Goal: Task Accomplishment & Management: Use online tool/utility

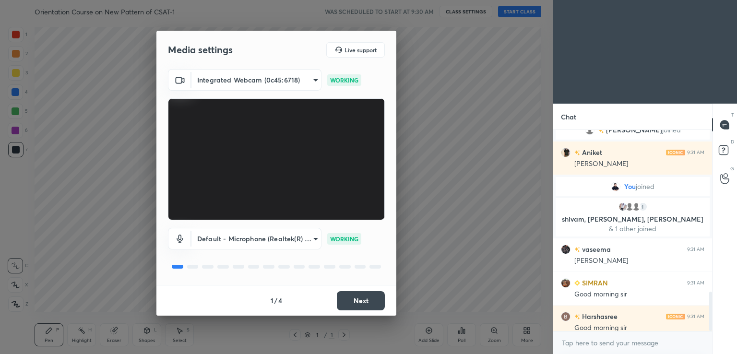
scroll to position [826, 0]
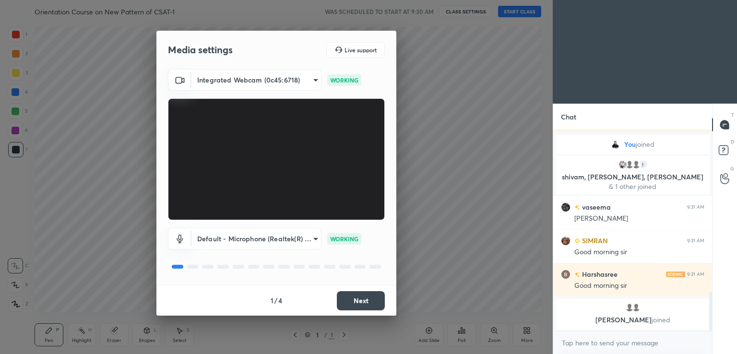
click at [350, 310] on div "1 / 4 Next" at bounding box center [276, 300] width 240 height 31
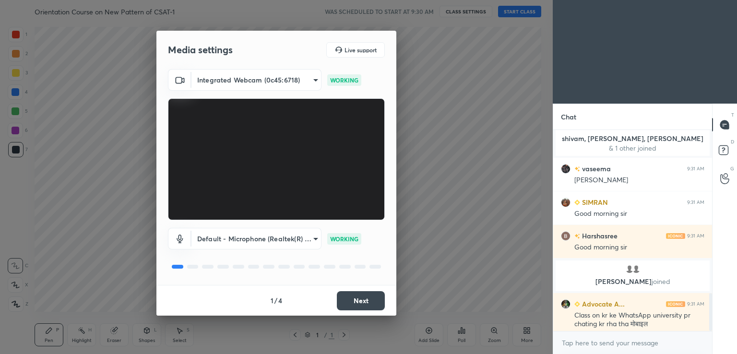
scroll to position [864, 0]
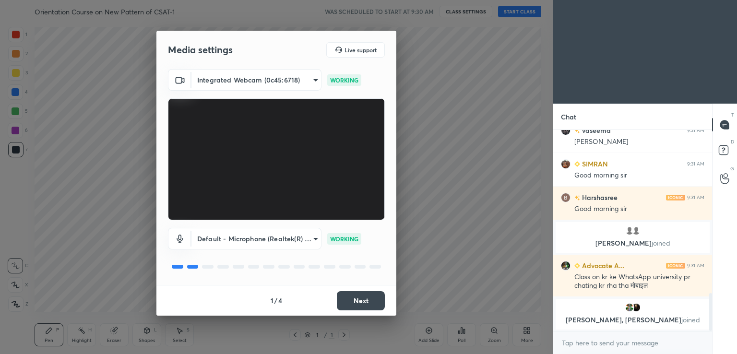
click at [352, 301] on button "Next" at bounding box center [361, 300] width 48 height 19
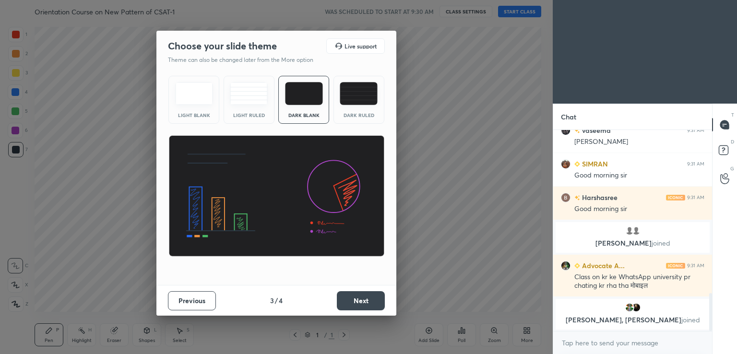
click at [352, 301] on button "Next" at bounding box center [361, 300] width 48 height 19
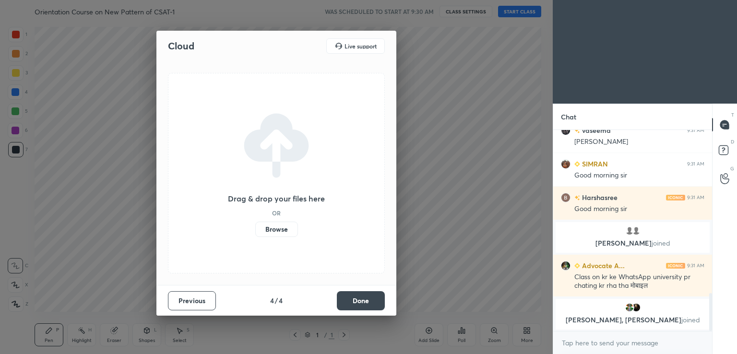
click at [352, 301] on button "Done" at bounding box center [361, 300] width 48 height 19
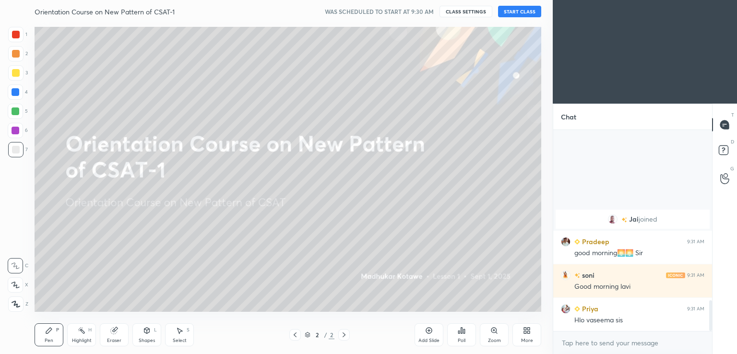
scroll to position [1112, 0]
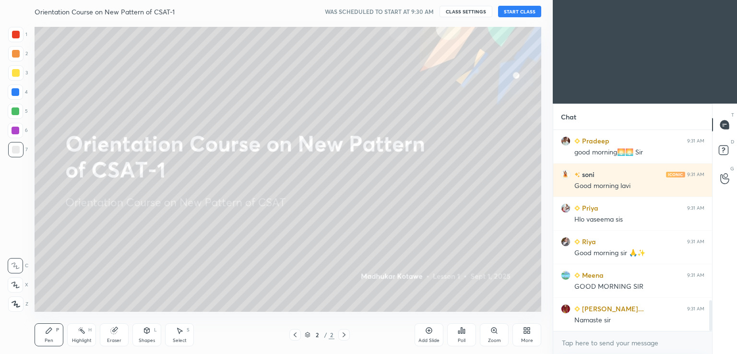
click at [514, 13] on button "START CLASS" at bounding box center [519, 12] width 43 height 12
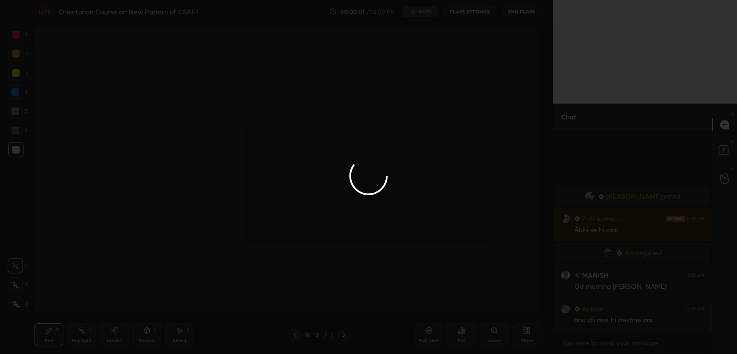
scroll to position [0, 0]
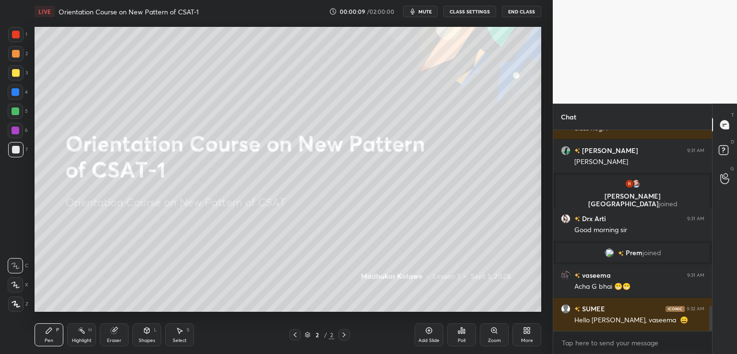
click at [426, 329] on icon at bounding box center [429, 331] width 6 height 6
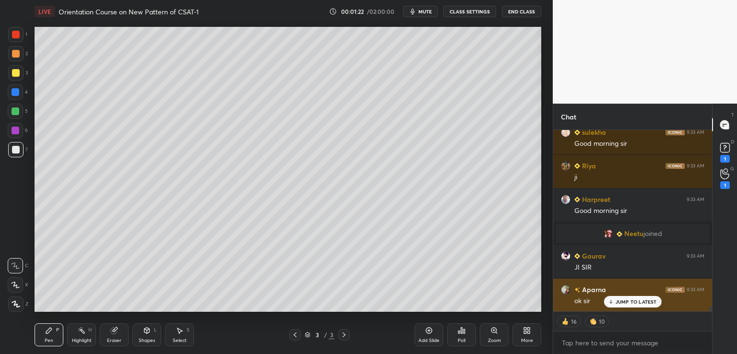
click at [610, 304] on icon at bounding box center [610, 302] width 6 height 6
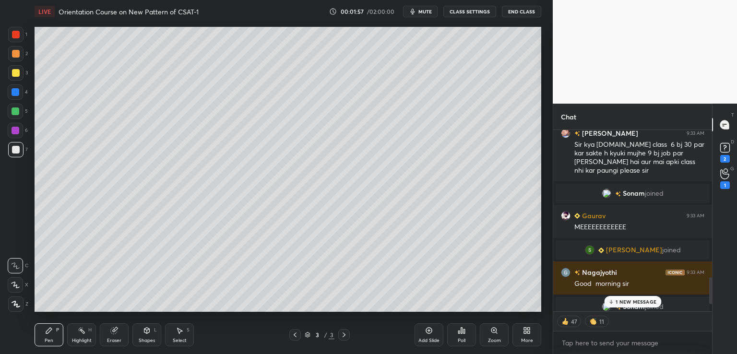
click at [470, 14] on button "CLASS SETTINGS" at bounding box center [469, 12] width 53 height 12
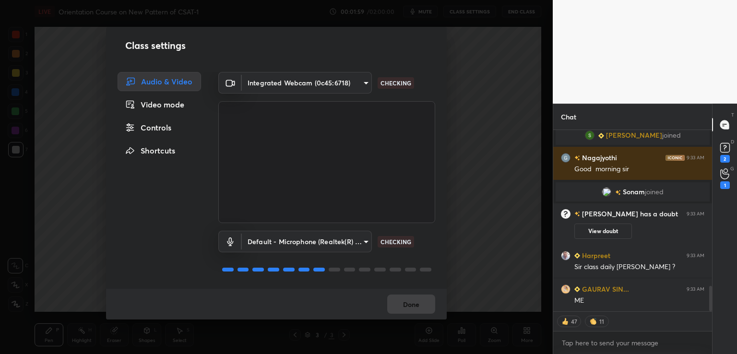
click at [165, 126] on div "Controls" at bounding box center [159, 127] width 83 height 19
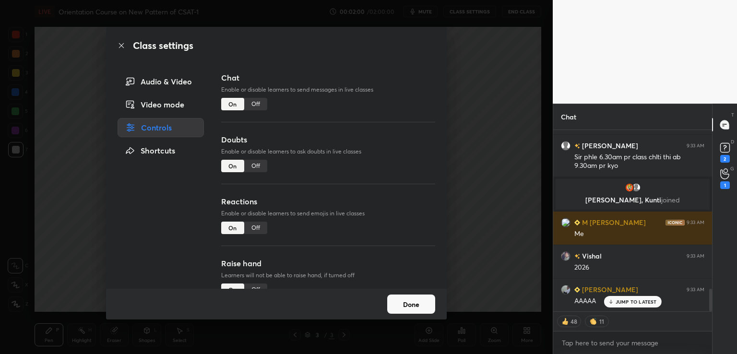
click at [268, 103] on div "Chat Enable or disable learners to send messages in live classes On Off" at bounding box center [328, 103] width 214 height 62
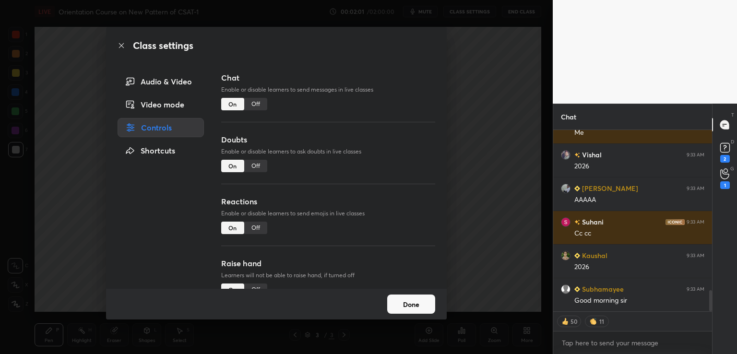
type textarea "x"
click at [253, 106] on div "Off" at bounding box center [255, 104] width 23 height 12
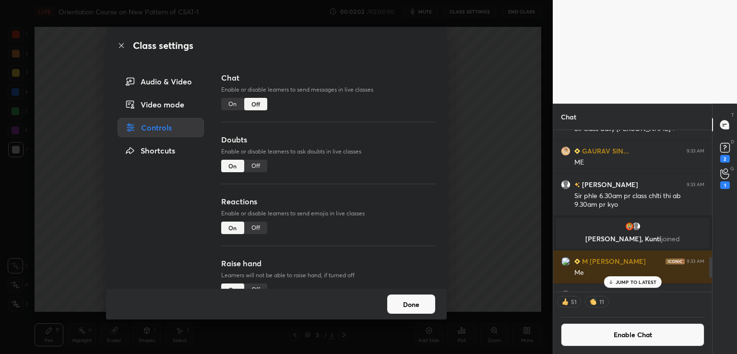
click at [256, 223] on div "Off" at bounding box center [255, 228] width 23 height 12
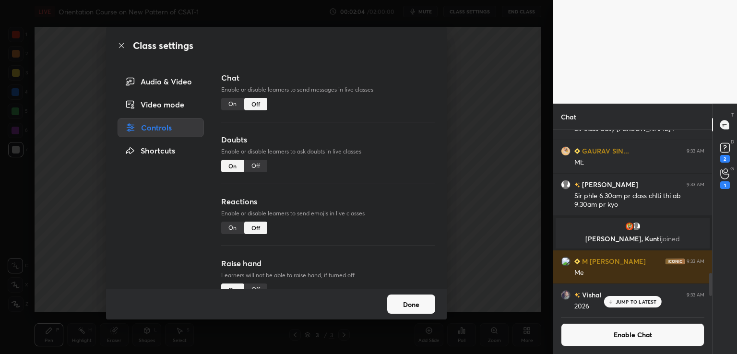
click at [502, 173] on div "Class settings Audio & Video Video mode Controls Shortcuts Chat Enable or disab…" at bounding box center [276, 177] width 553 height 354
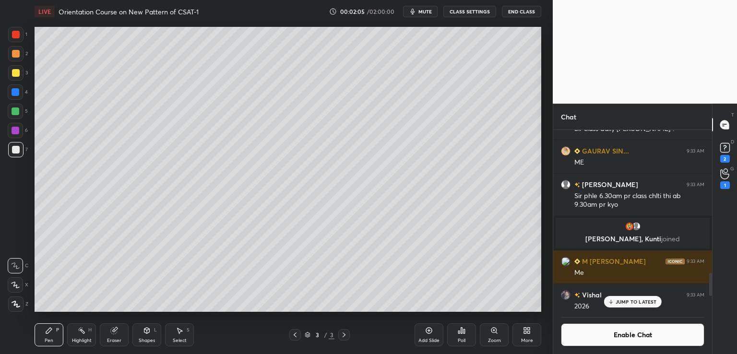
click at [462, 337] on div "Poll" at bounding box center [461, 334] width 29 height 23
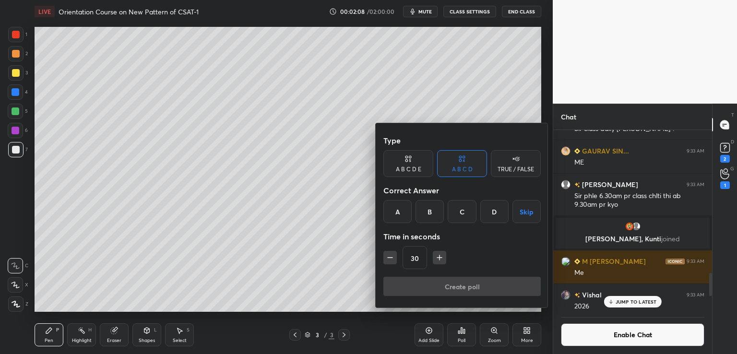
click at [526, 213] on button "Skip" at bounding box center [526, 211] width 28 height 23
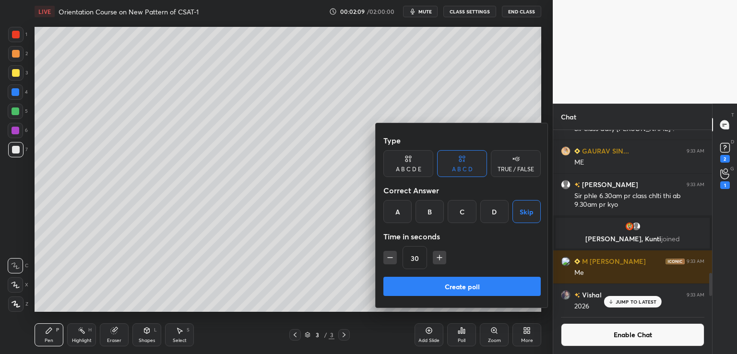
click at [437, 286] on button "Create poll" at bounding box center [461, 286] width 157 height 19
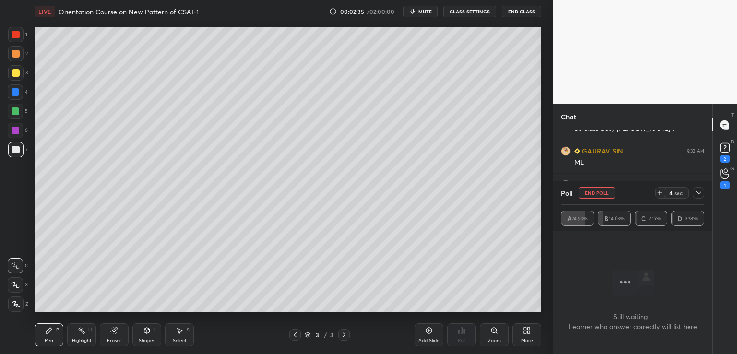
click at [19, 72] on div at bounding box center [16, 73] width 8 height 8
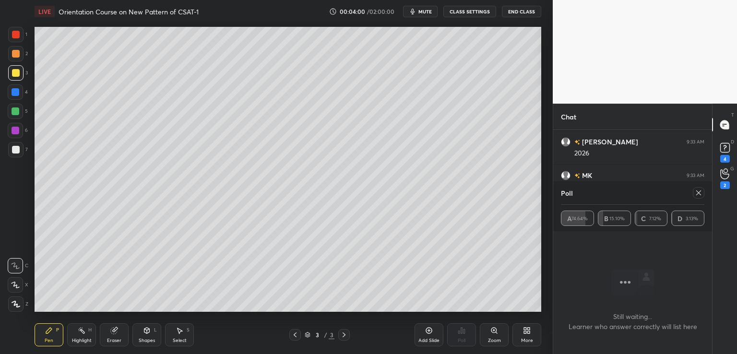
click at [699, 194] on icon at bounding box center [698, 193] width 8 height 8
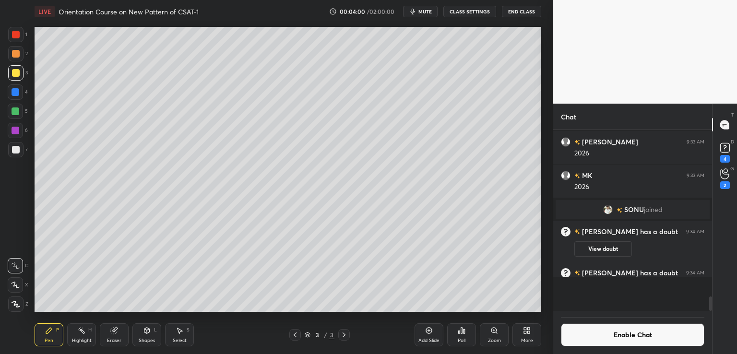
scroll to position [1450, 0]
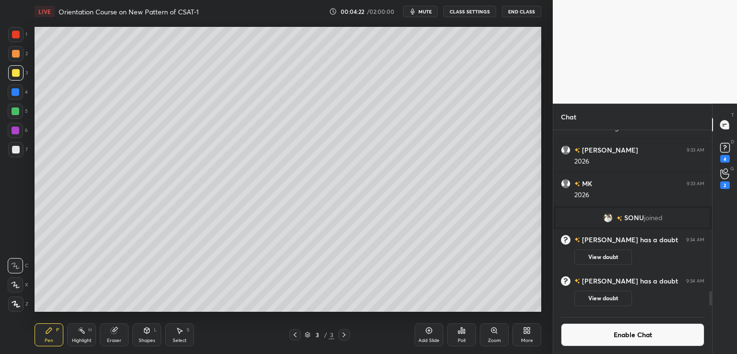
click at [431, 336] on div "Add Slide" at bounding box center [428, 334] width 29 height 23
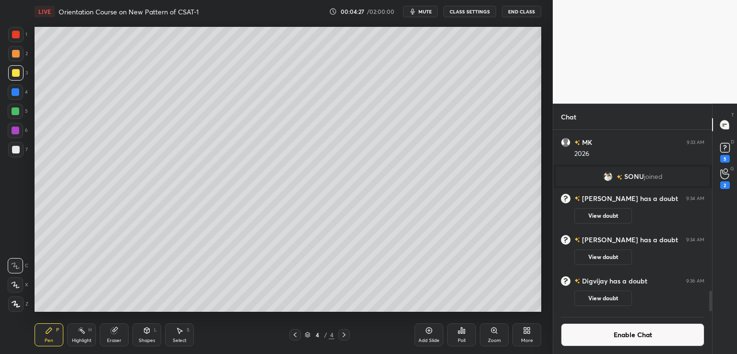
scroll to position [1419, 0]
click at [429, 332] on icon at bounding box center [429, 331] width 8 height 8
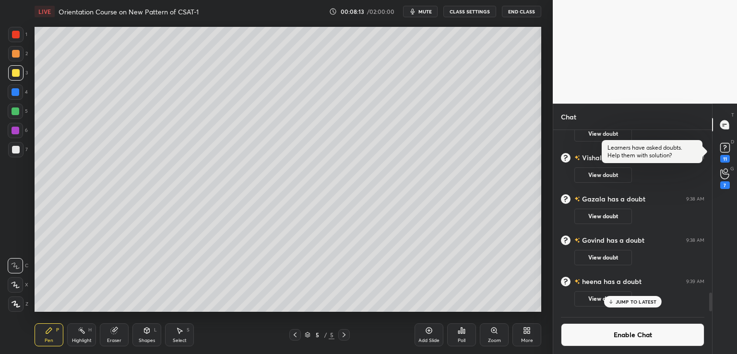
scroll to position [1594, 0]
click at [288, 60] on div "LIVE Orientation Course on New Pattern of CSAT-1 00:08:14 / 02:00:00 mute CLASS…" at bounding box center [288, 177] width 514 height 354
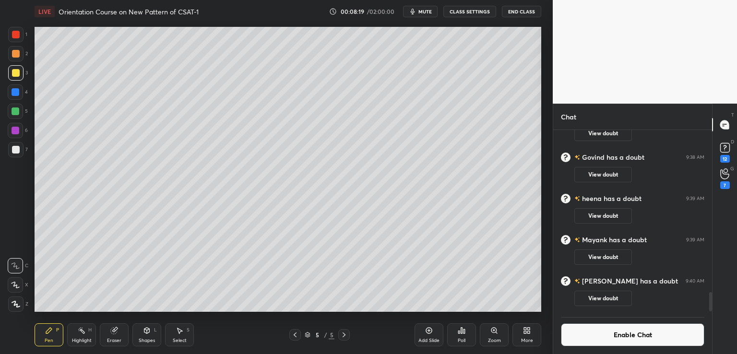
scroll to position [1555, 0]
click at [344, 335] on icon at bounding box center [344, 335] width 8 height 8
drag, startPoint x: 425, startPoint y: 329, endPoint x: 411, endPoint y: 317, distance: 19.1
click at [425, 329] on icon at bounding box center [429, 331] width 8 height 8
click at [294, 331] on icon at bounding box center [295, 335] width 8 height 8
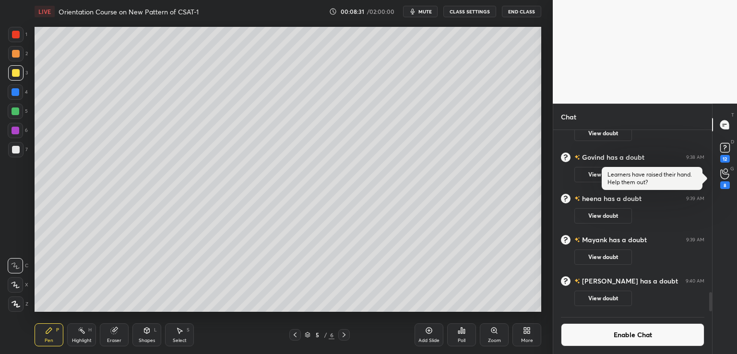
click at [345, 334] on icon at bounding box center [344, 335] width 8 height 8
click at [723, 181] on div "8" at bounding box center [725, 185] width 10 height 8
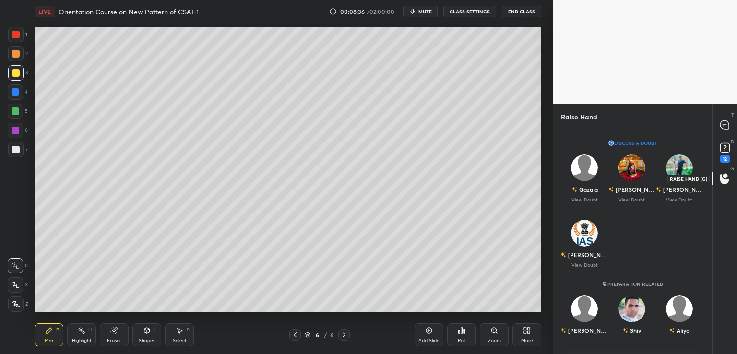
scroll to position [3, 3]
click at [725, 155] on div "12" at bounding box center [725, 159] width 10 height 8
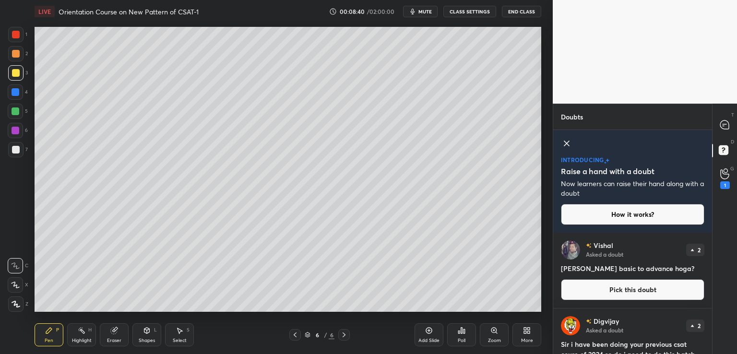
click at [565, 145] on icon at bounding box center [567, 144] width 12 height 12
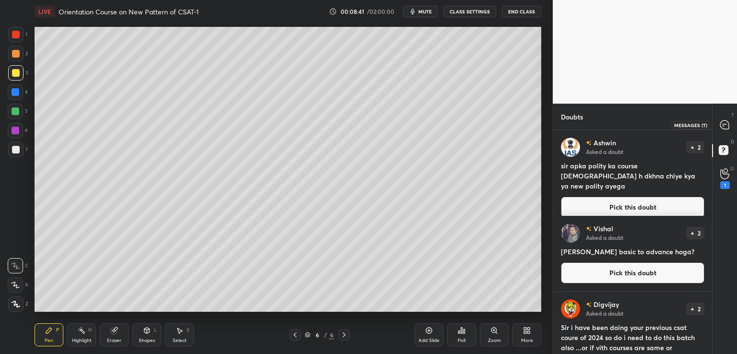
click at [724, 123] on icon at bounding box center [724, 124] width 9 height 9
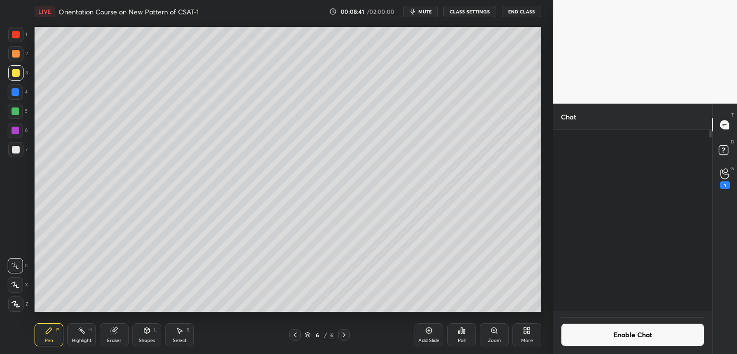
scroll to position [179, 156]
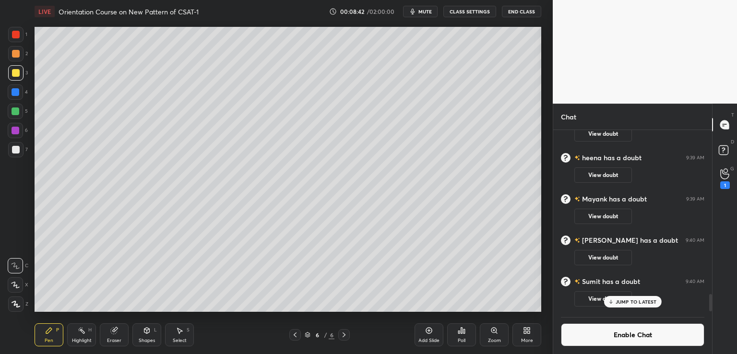
click at [623, 302] on p "JUMP TO LATEST" at bounding box center [635, 302] width 41 height 6
click at [295, 331] on icon at bounding box center [295, 335] width 8 height 8
click at [294, 336] on icon at bounding box center [295, 335] width 8 height 8
click at [344, 336] on icon at bounding box center [343, 334] width 3 height 5
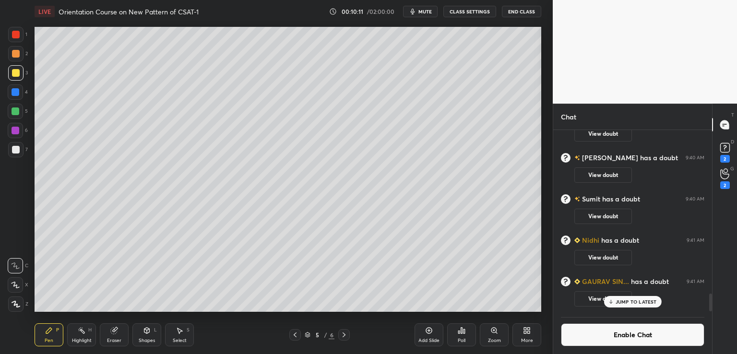
click at [292, 337] on icon at bounding box center [295, 335] width 8 height 8
click at [429, 334] on div "Add Slide" at bounding box center [428, 334] width 29 height 23
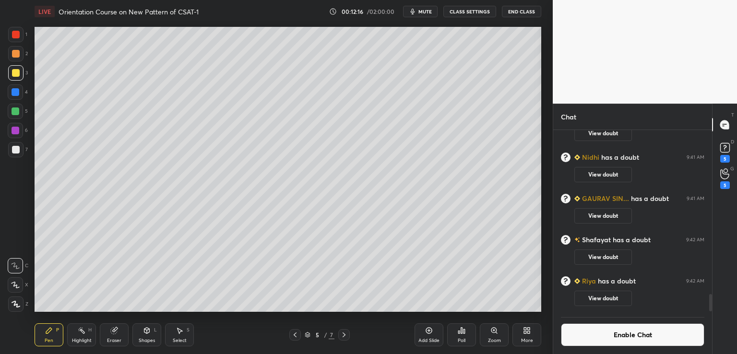
scroll to position [1713, 0]
click at [346, 334] on icon at bounding box center [344, 335] width 8 height 8
click at [343, 336] on icon at bounding box center [343, 334] width 3 height 5
click at [346, 336] on icon at bounding box center [344, 335] width 8 height 8
click at [434, 328] on div "Add Slide" at bounding box center [428, 334] width 29 height 23
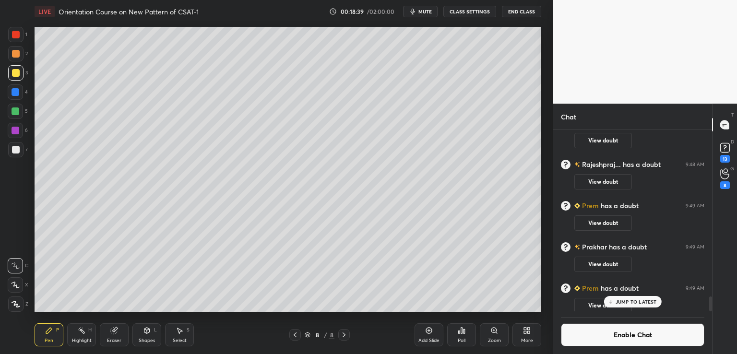
scroll to position [2034, 0]
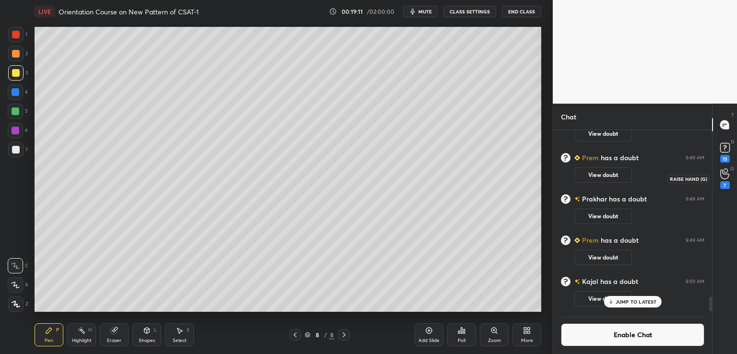
click at [726, 179] on div "7" at bounding box center [725, 178] width 10 height 21
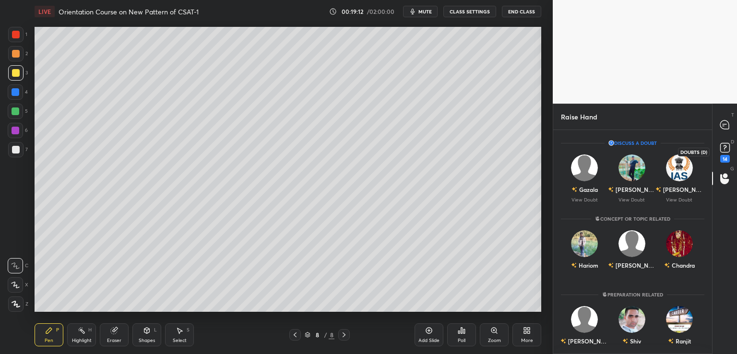
click at [721, 151] on rect at bounding box center [724, 147] width 9 height 9
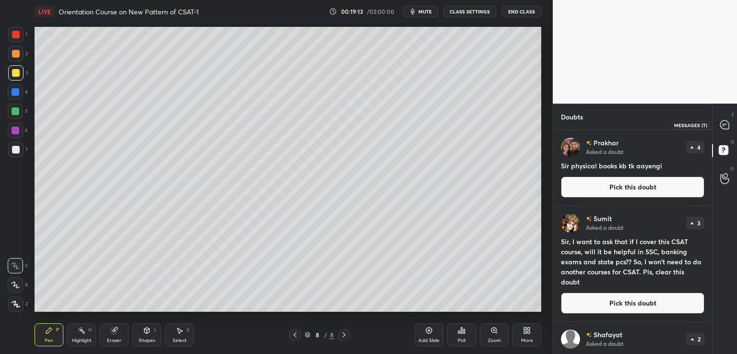
click at [729, 127] on icon at bounding box center [724, 125] width 10 height 10
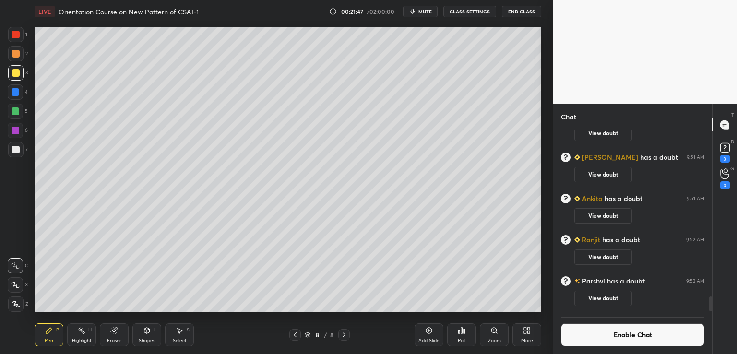
scroll to position [2060, 0]
drag, startPoint x: 721, startPoint y: 177, endPoint x: 723, endPoint y: 166, distance: 10.7
click at [721, 177] on icon at bounding box center [724, 173] width 9 height 11
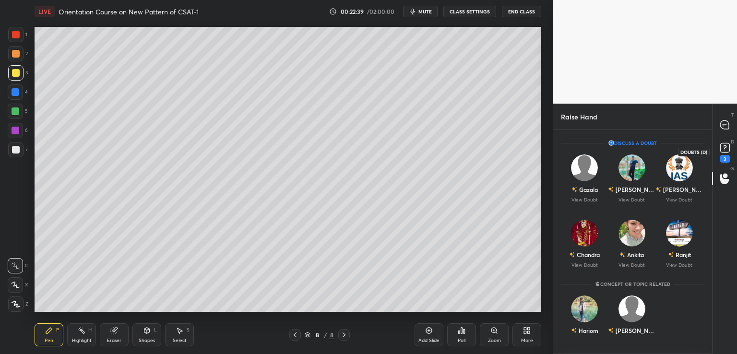
click at [724, 153] on icon at bounding box center [725, 148] width 14 height 14
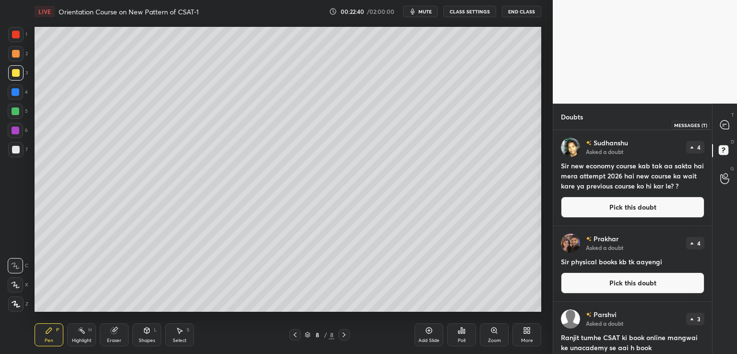
click at [726, 125] on icon at bounding box center [724, 124] width 9 height 9
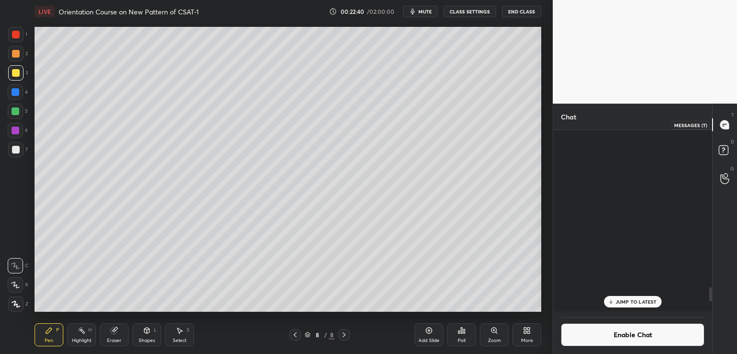
scroll to position [179, 156]
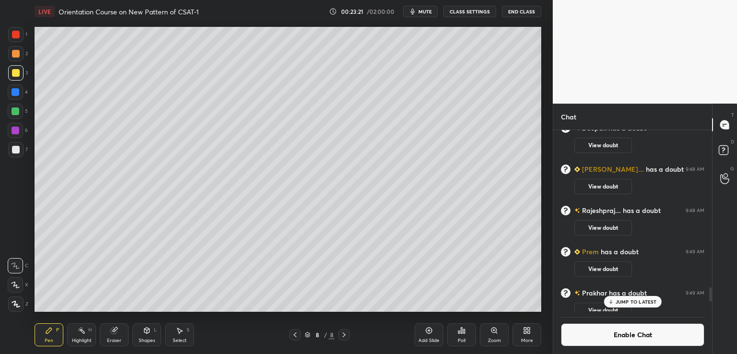
click at [432, 330] on icon at bounding box center [429, 331] width 8 height 8
click at [295, 335] on icon at bounding box center [295, 335] width 8 height 8
click at [344, 336] on icon at bounding box center [344, 335] width 8 height 8
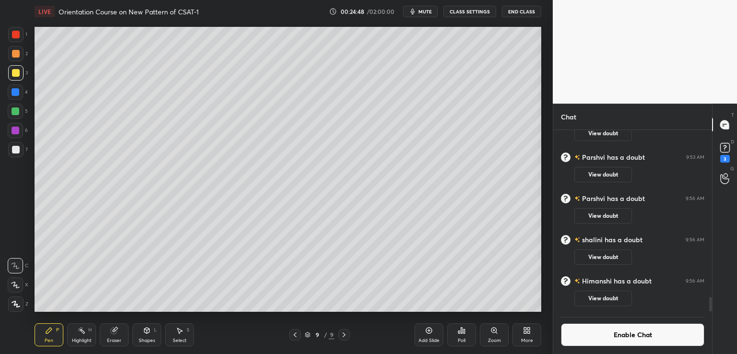
scroll to position [2156, 0]
click at [428, 330] on icon at bounding box center [429, 331] width 8 height 8
click at [430, 334] on icon at bounding box center [429, 331] width 8 height 8
click at [343, 334] on icon at bounding box center [344, 335] width 8 height 8
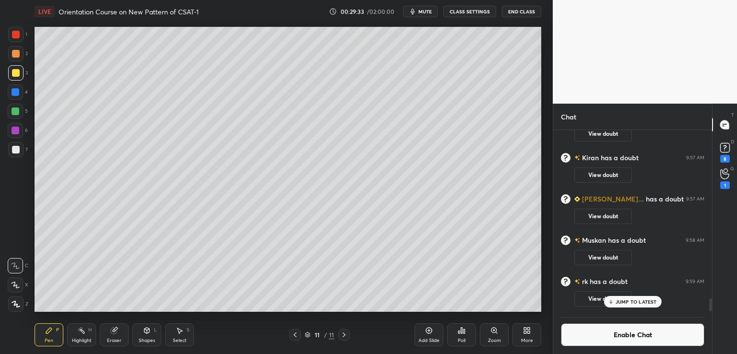
click at [431, 333] on icon at bounding box center [429, 331] width 8 height 8
click at [514, 20] on div "LIVE Orientation Course on New Pattern of CSAT-1 00:30:59 / 02:00:00 mute CLASS…" at bounding box center [288, 11] width 506 height 23
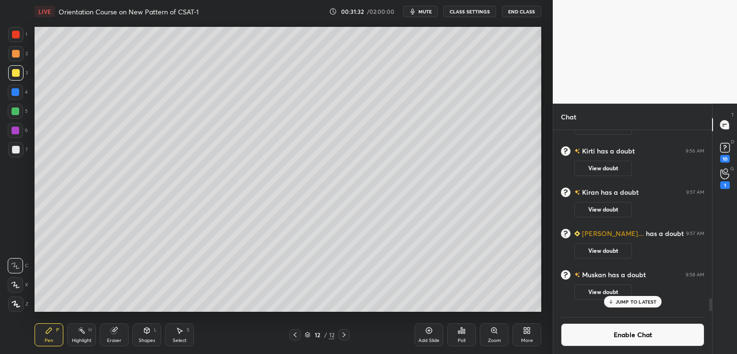
scroll to position [2369, 0]
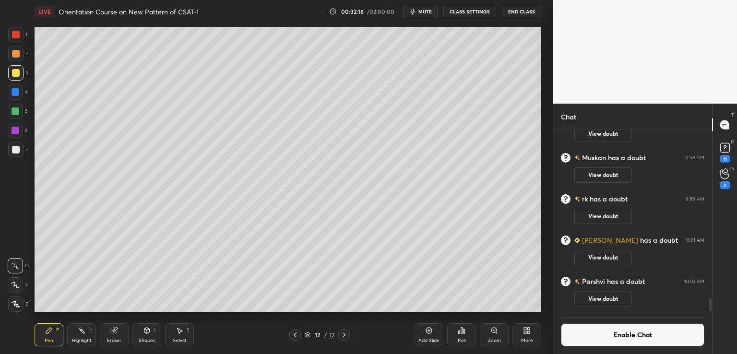
click at [344, 334] on icon at bounding box center [343, 334] width 3 height 5
click at [429, 332] on icon at bounding box center [429, 331] width 8 height 8
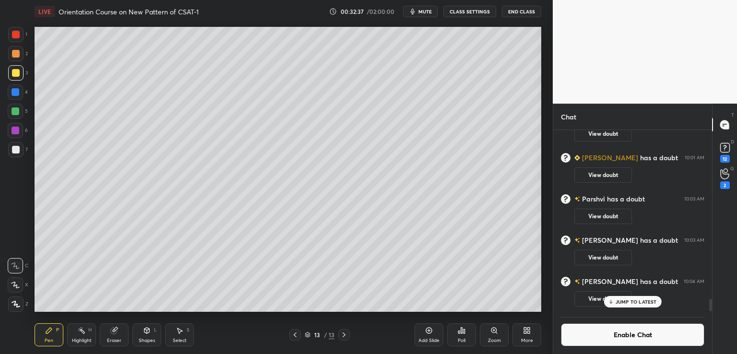
click at [720, 183] on div "2" at bounding box center [725, 185] width 10 height 8
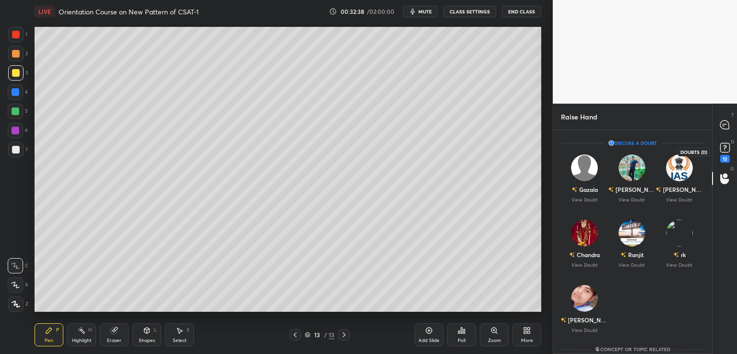
click at [724, 151] on rect at bounding box center [724, 147] width 9 height 9
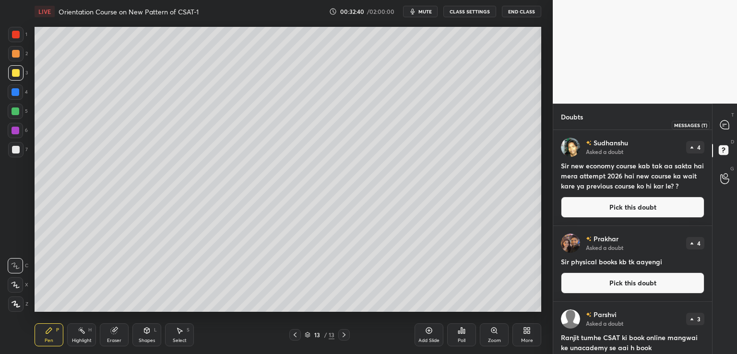
click at [727, 123] on icon at bounding box center [724, 124] width 9 height 9
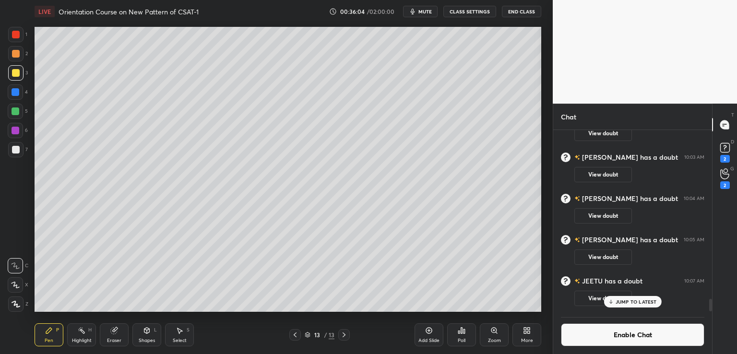
scroll to position [2465, 0]
click at [526, 339] on div "More" at bounding box center [527, 340] width 12 height 5
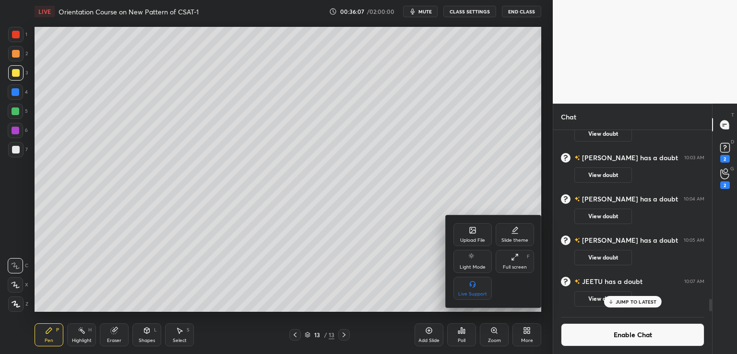
click at [478, 238] on div "Upload File" at bounding box center [472, 240] width 25 height 5
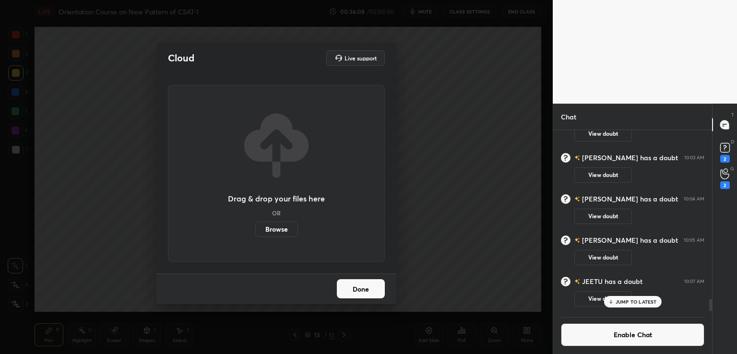
click at [285, 224] on label "Browse" at bounding box center [276, 229] width 43 height 15
click at [255, 224] on input "Browse" at bounding box center [255, 229] width 0 height 15
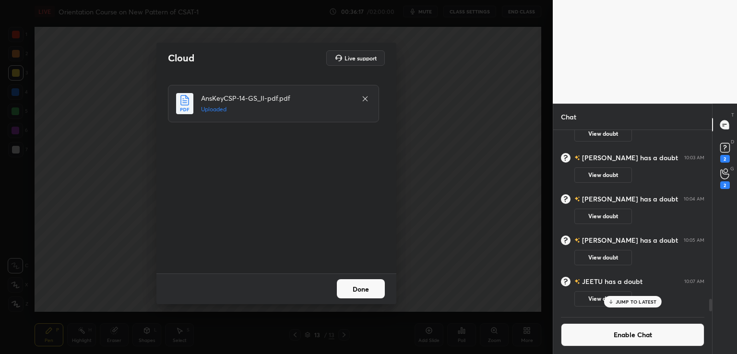
click at [362, 292] on button "Done" at bounding box center [361, 288] width 48 height 19
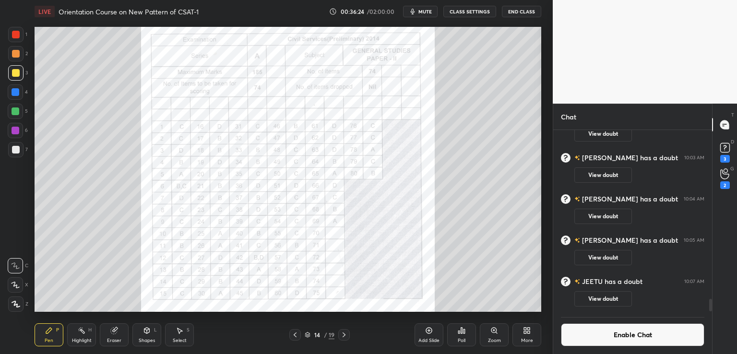
click at [12, 87] on div at bounding box center [15, 91] width 15 height 15
click at [18, 287] on icon at bounding box center [15, 285] width 9 height 7
click at [343, 336] on icon at bounding box center [343, 334] width 3 height 5
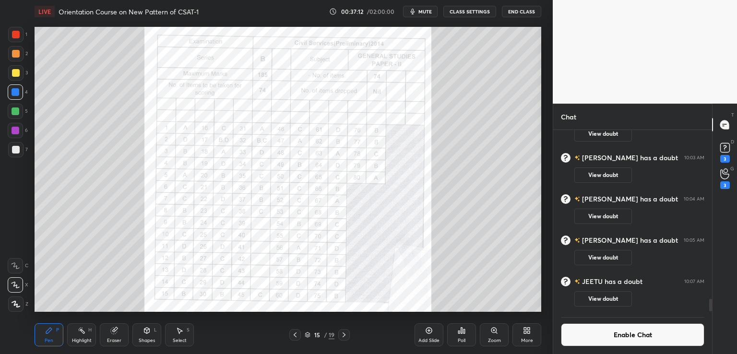
click at [344, 335] on icon at bounding box center [343, 334] width 3 height 5
click at [345, 334] on icon at bounding box center [343, 334] width 3 height 5
click at [344, 335] on icon at bounding box center [344, 335] width 8 height 8
click at [345, 337] on icon at bounding box center [344, 335] width 8 height 8
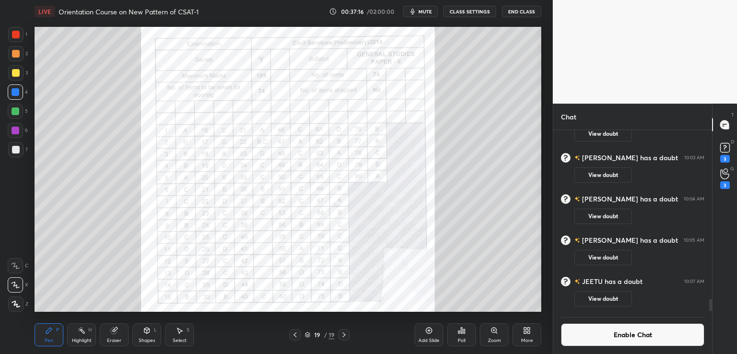
click at [433, 332] on div "Add Slide" at bounding box center [428, 334] width 29 height 23
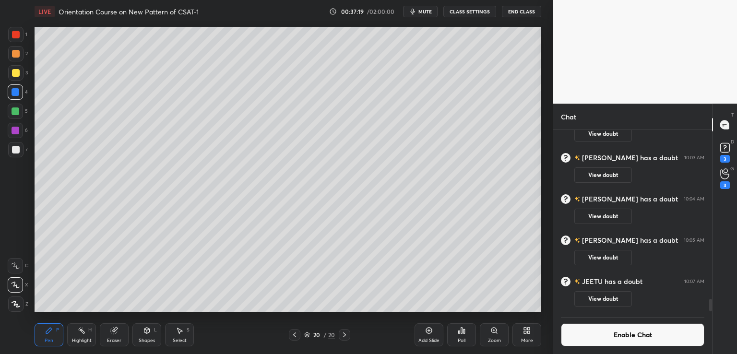
click at [18, 71] on div at bounding box center [16, 73] width 8 height 8
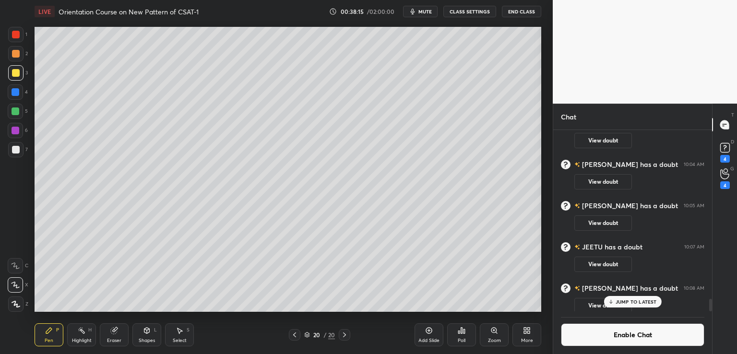
scroll to position [2513, 0]
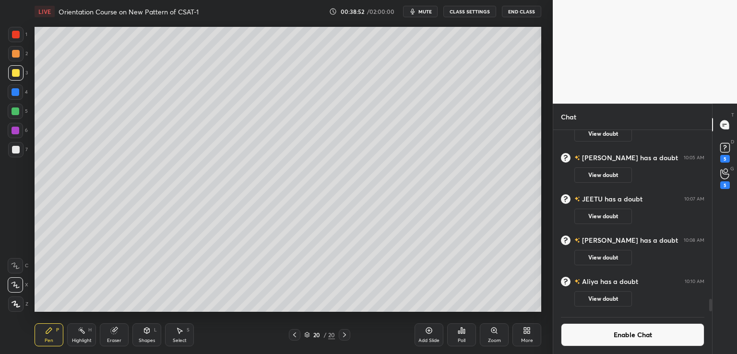
click at [428, 334] on div "Add Slide" at bounding box center [428, 334] width 29 height 23
click at [142, 332] on div "Shapes L" at bounding box center [146, 334] width 29 height 23
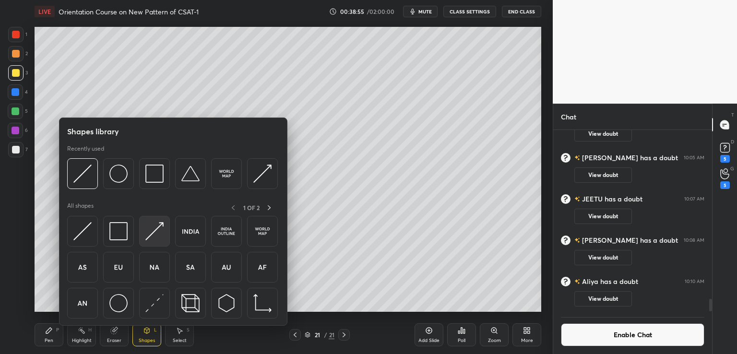
click at [156, 231] on img at bounding box center [154, 231] width 18 height 18
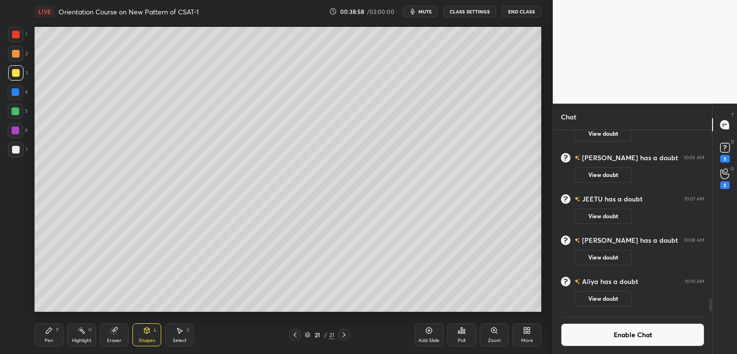
drag, startPoint x: 47, startPoint y: 331, endPoint x: 50, endPoint y: 322, distance: 9.3
click at [47, 330] on icon at bounding box center [49, 331] width 8 height 8
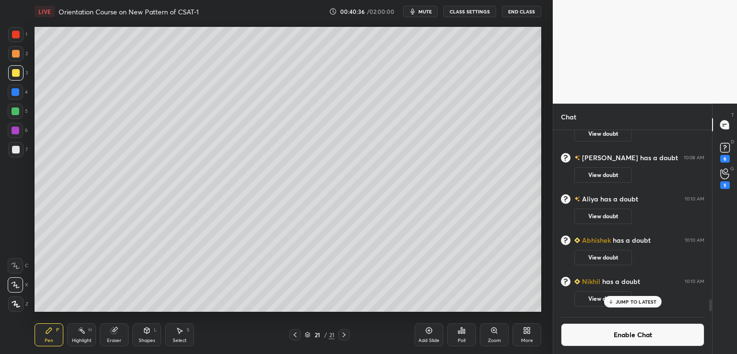
scroll to position [2475, 0]
click at [345, 339] on div at bounding box center [344, 335] width 12 height 12
click at [428, 334] on div "Add Slide" at bounding box center [428, 334] width 29 height 23
drag, startPoint x: 150, startPoint y: 335, endPoint x: 151, endPoint y: 328, distance: 6.8
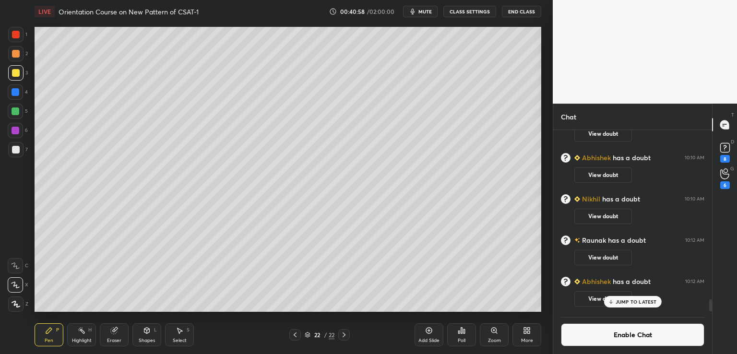
click at [151, 332] on div "Shapes L" at bounding box center [146, 334] width 29 height 23
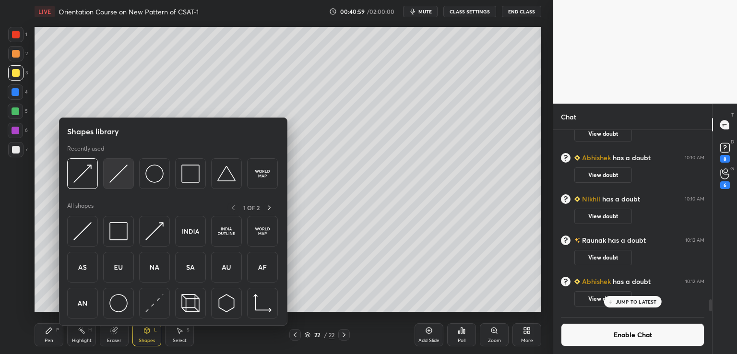
click at [116, 177] on img at bounding box center [118, 174] width 18 height 18
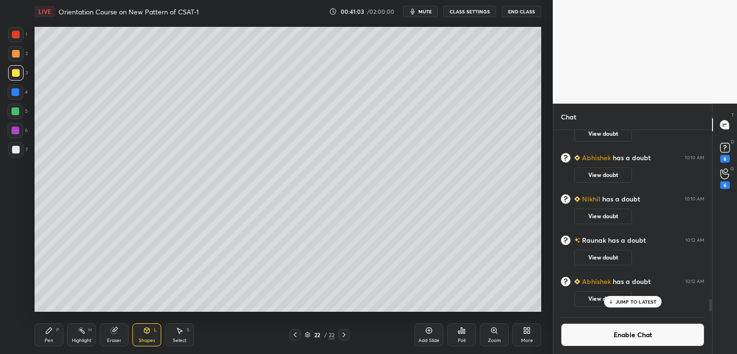
drag, startPoint x: 47, startPoint y: 333, endPoint x: 61, endPoint y: 319, distance: 20.0
click at [47, 333] on icon at bounding box center [49, 331] width 6 height 6
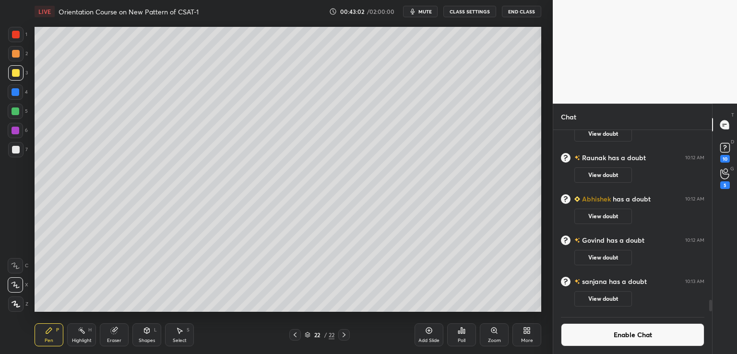
click at [117, 334] on div "Eraser" at bounding box center [114, 334] width 29 height 23
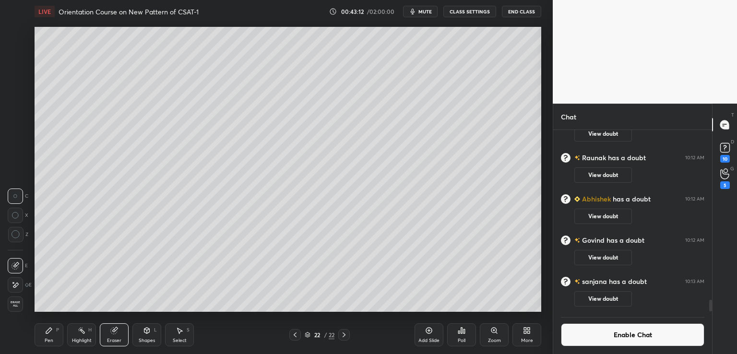
click at [345, 336] on icon at bounding box center [344, 335] width 8 height 8
click at [346, 333] on icon at bounding box center [344, 335] width 8 height 8
click at [430, 332] on icon at bounding box center [429, 331] width 8 height 8
drag, startPoint x: 48, startPoint y: 335, endPoint x: 54, endPoint y: 320, distance: 16.1
click at [48, 334] on div "Pen P" at bounding box center [49, 334] width 29 height 23
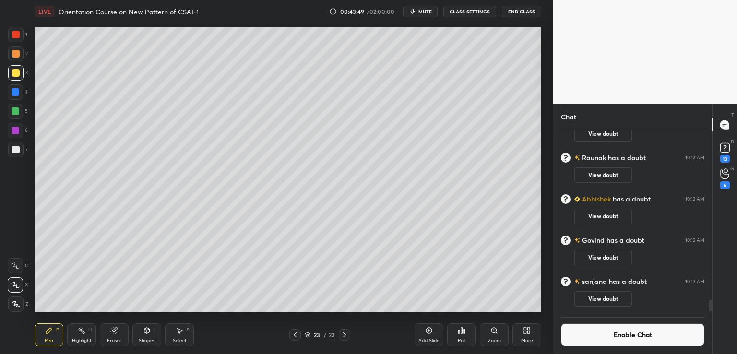
scroll to position [2682, 0]
click at [426, 332] on icon at bounding box center [429, 331] width 8 height 8
drag, startPoint x: 428, startPoint y: 334, endPoint x: 421, endPoint y: 325, distance: 11.3
click at [428, 334] on icon at bounding box center [429, 331] width 8 height 8
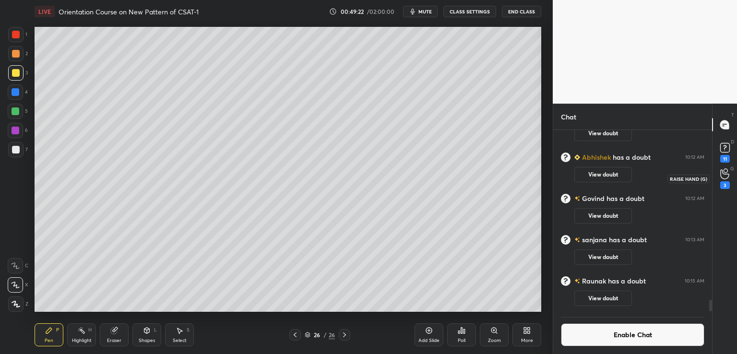
click at [721, 184] on div "3" at bounding box center [725, 185] width 10 height 8
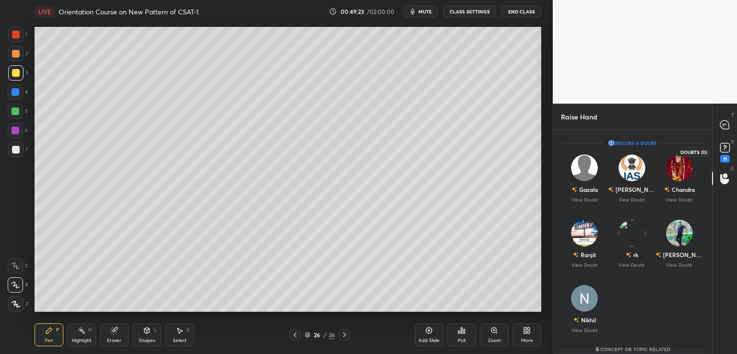
click at [725, 155] on div "11" at bounding box center [725, 159] width 10 height 8
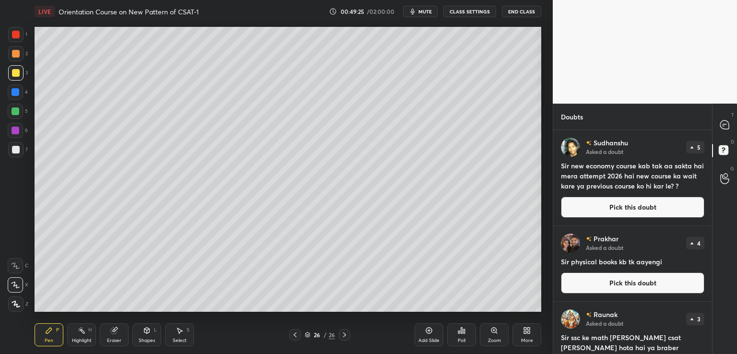
click at [724, 115] on div "T Messages (T)" at bounding box center [724, 124] width 24 height 27
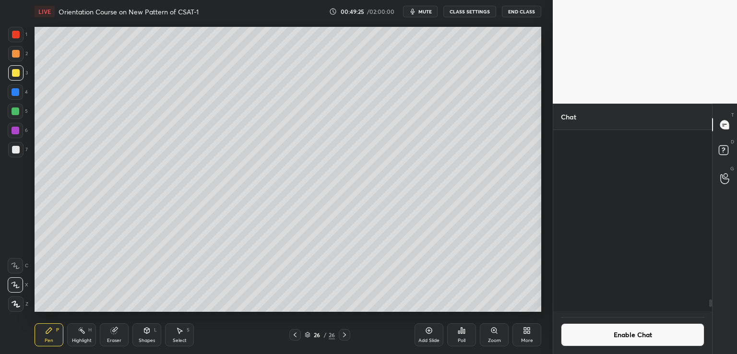
scroll to position [179, 156]
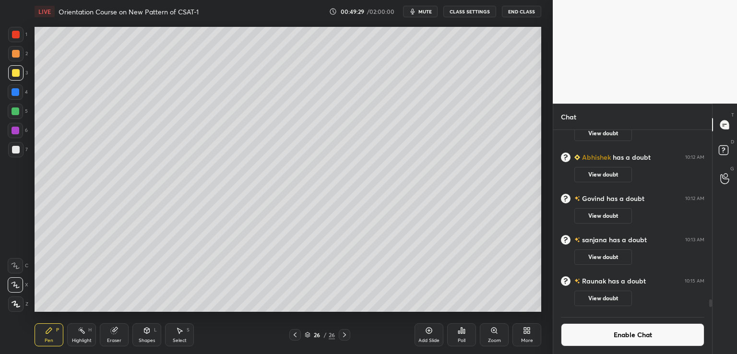
click at [297, 334] on icon at bounding box center [295, 335] width 8 height 8
click at [343, 335] on icon at bounding box center [345, 335] width 8 height 8
click at [427, 334] on div "Add Slide" at bounding box center [428, 334] width 29 height 23
click at [343, 334] on icon at bounding box center [344, 335] width 8 height 8
click at [295, 335] on icon at bounding box center [295, 335] width 8 height 8
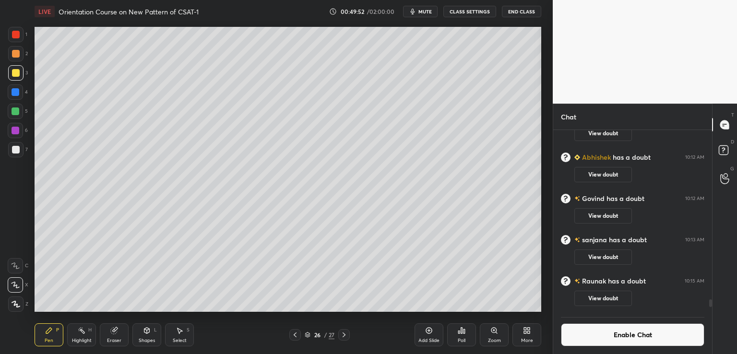
click at [344, 336] on icon at bounding box center [344, 335] width 8 height 8
click at [595, 337] on button "Enable Chat" at bounding box center [632, 334] width 143 height 23
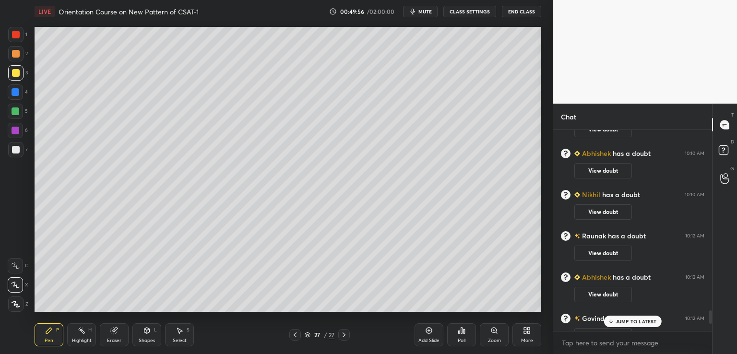
scroll to position [2684, 0]
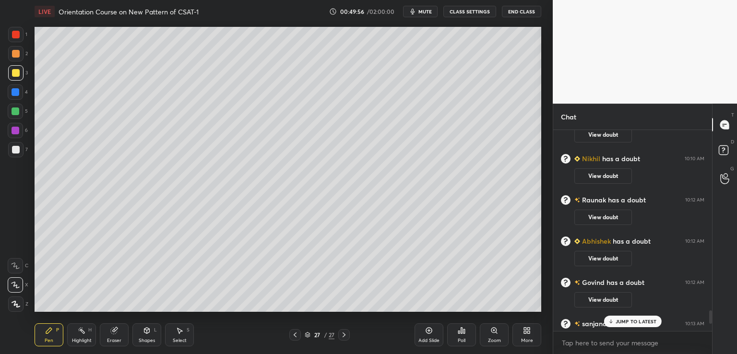
drag, startPoint x: 710, startPoint y: 307, endPoint x: 709, endPoint y: 325, distance: 17.8
click at [713, 330] on div "Chat [PERSON_NAME] has a doubt 10:08 AM View doubt [PERSON_NAME] has a doubt 10…" at bounding box center [645, 229] width 184 height 250
click at [624, 325] on div "JUMP TO LATEST" at bounding box center [632, 322] width 58 height 12
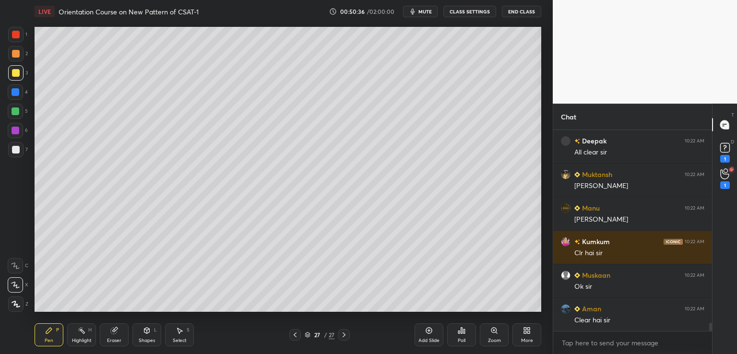
scroll to position [4690, 0]
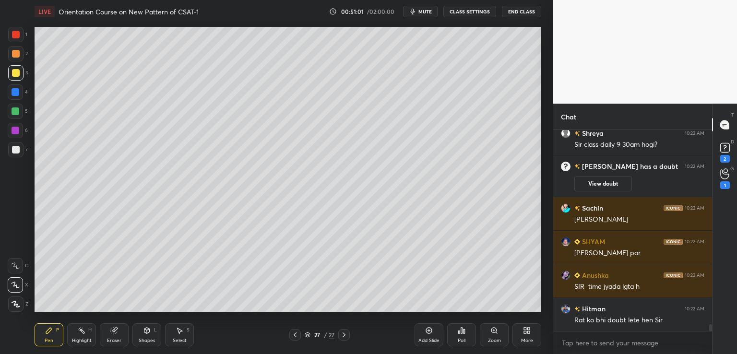
click at [480, 14] on button "CLASS SETTINGS" at bounding box center [469, 12] width 53 height 12
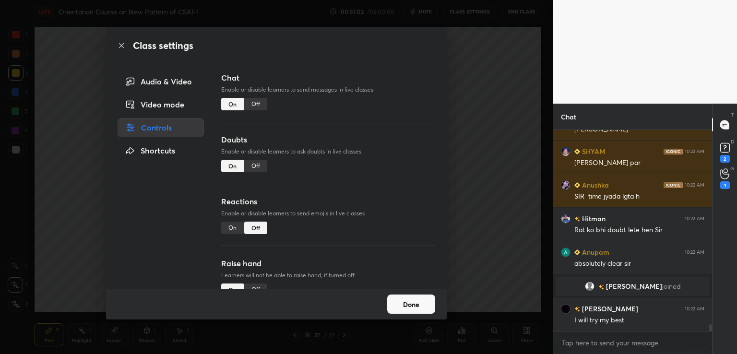
click at [254, 104] on div "Off" at bounding box center [255, 104] width 23 height 12
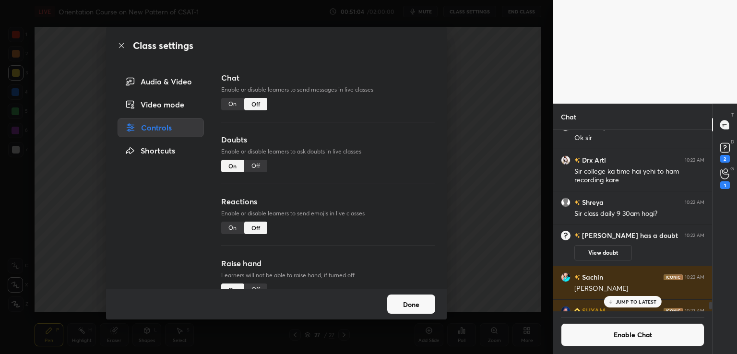
click at [460, 141] on div "Class settings Audio & Video Video mode Controls Shortcuts Chat Enable or disab…" at bounding box center [276, 177] width 553 height 354
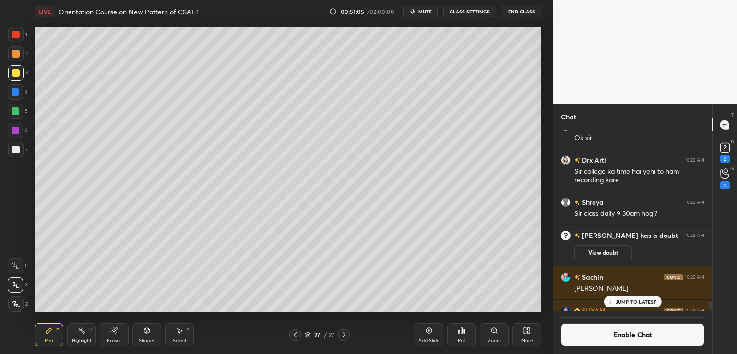
click at [632, 299] on p "JUMP TO LATEST" at bounding box center [635, 302] width 41 height 6
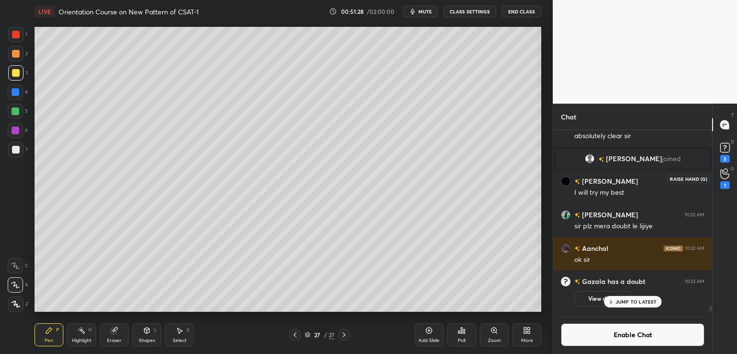
click at [726, 186] on div "1" at bounding box center [725, 185] width 10 height 8
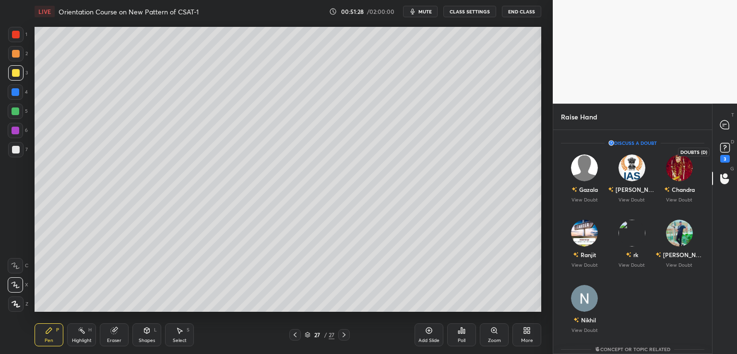
click at [722, 151] on rect at bounding box center [724, 147] width 9 height 9
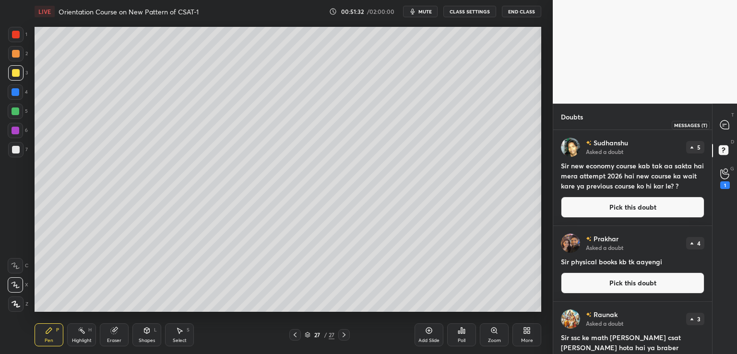
click at [727, 123] on icon at bounding box center [724, 124] width 9 height 9
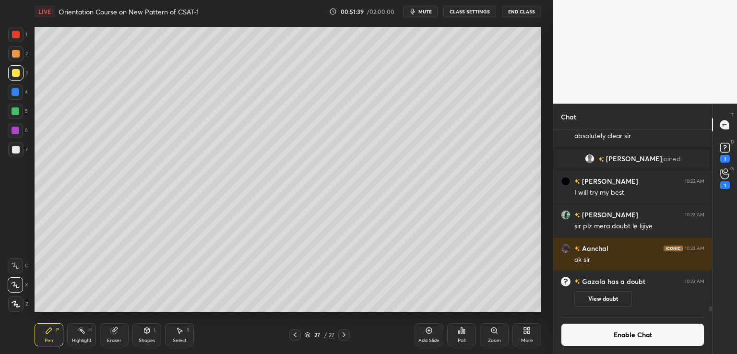
scroll to position [6120, 0]
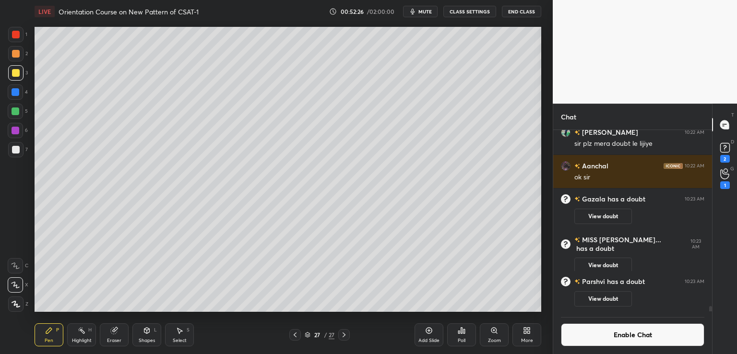
drag, startPoint x: 424, startPoint y: 336, endPoint x: 427, endPoint y: 341, distance: 5.6
click at [425, 336] on div "Add Slide" at bounding box center [428, 334] width 29 height 23
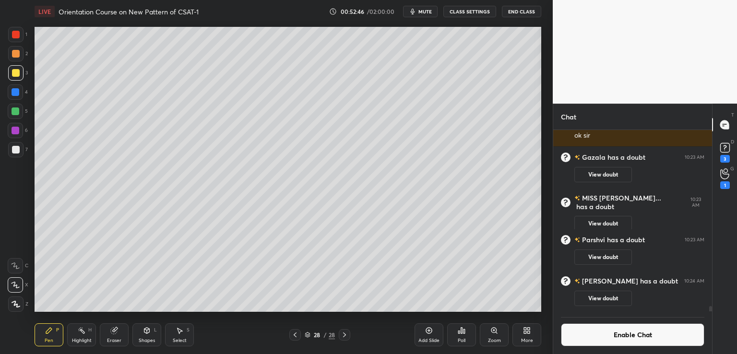
click at [424, 329] on div "Add Slide" at bounding box center [428, 334] width 29 height 23
click at [429, 332] on icon at bounding box center [429, 331] width 8 height 8
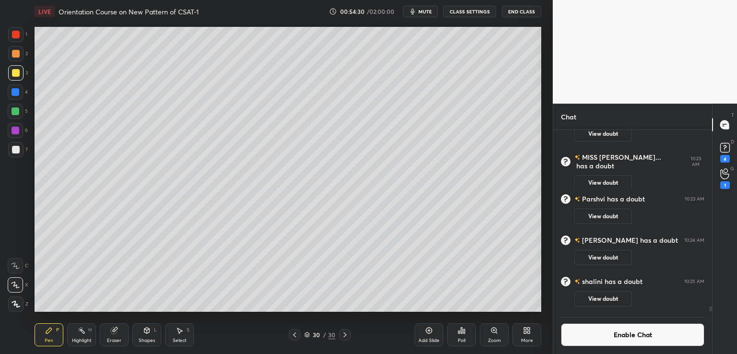
click at [433, 329] on div "Add Slide" at bounding box center [428, 334] width 29 height 23
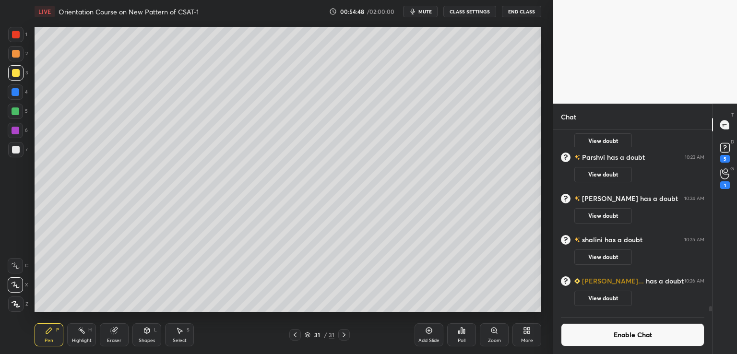
scroll to position [6043, 0]
click at [429, 334] on icon at bounding box center [429, 331] width 8 height 8
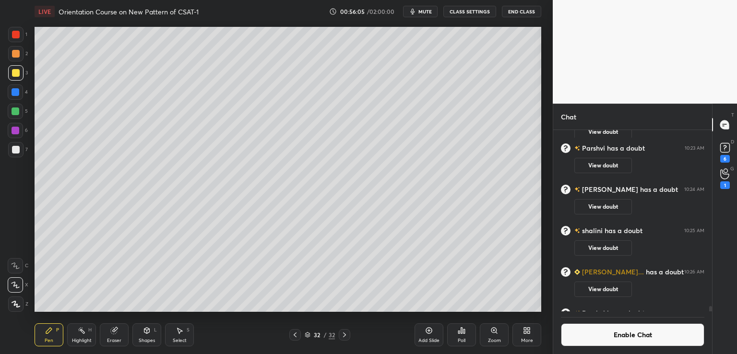
scroll to position [6075, 0]
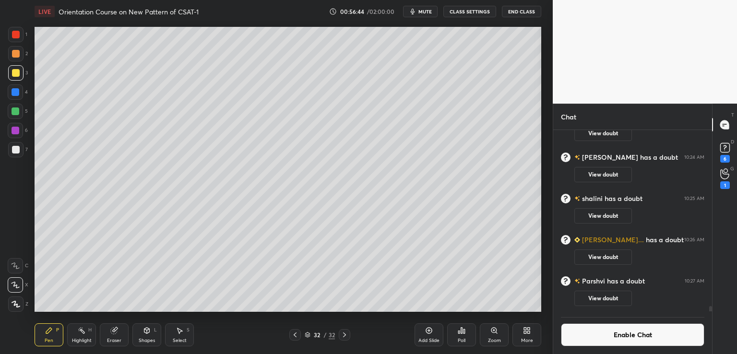
click at [423, 330] on div "Add Slide" at bounding box center [428, 334] width 29 height 23
click at [345, 336] on icon at bounding box center [345, 335] width 8 height 8
click at [427, 332] on icon at bounding box center [429, 331] width 8 height 8
drag, startPoint x: 710, startPoint y: 309, endPoint x: 710, endPoint y: 325, distance: 15.4
click at [712, 323] on div "Chat SHYAM 10:22 AM [PERSON_NAME] par [PERSON_NAME] 10:22 AM SIR time jyada lgt…" at bounding box center [645, 229] width 184 height 250
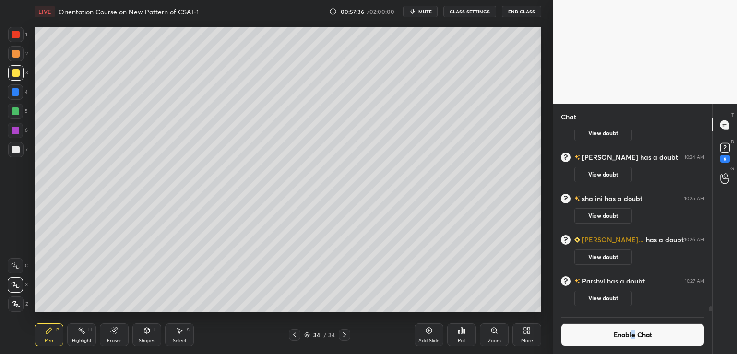
click at [635, 334] on button "Enable Chat" at bounding box center [632, 334] width 143 height 23
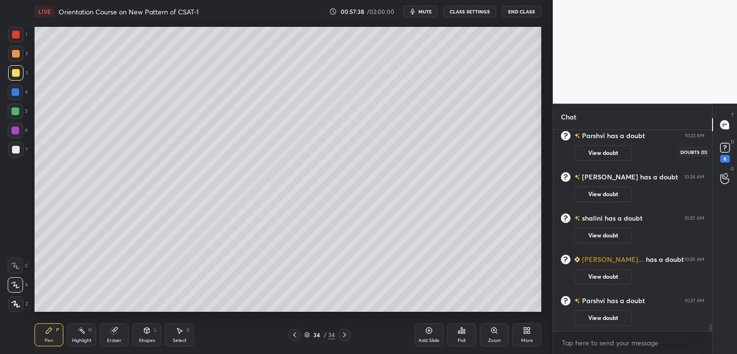
click at [726, 155] on div "6" at bounding box center [725, 159] width 10 height 8
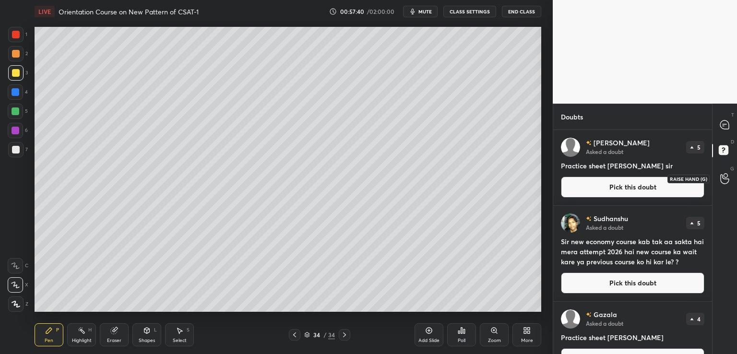
click at [726, 173] on icon at bounding box center [724, 178] width 9 height 11
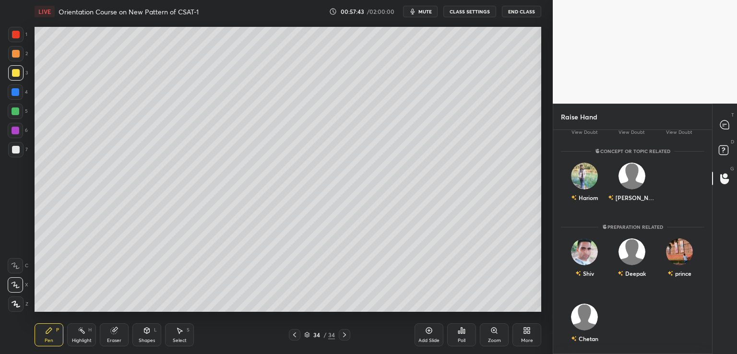
scroll to position [141, 0]
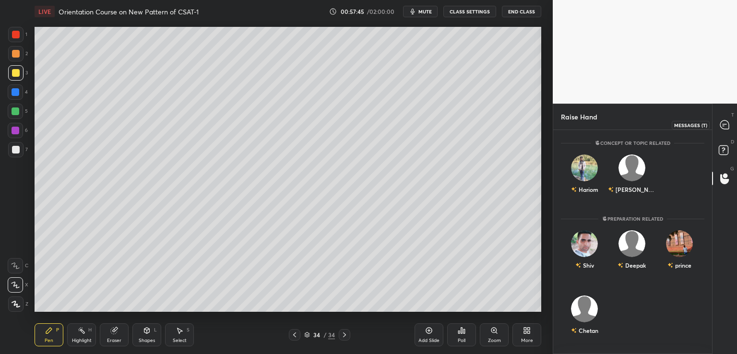
click at [723, 128] on icon at bounding box center [724, 124] width 9 height 9
type textarea "x"
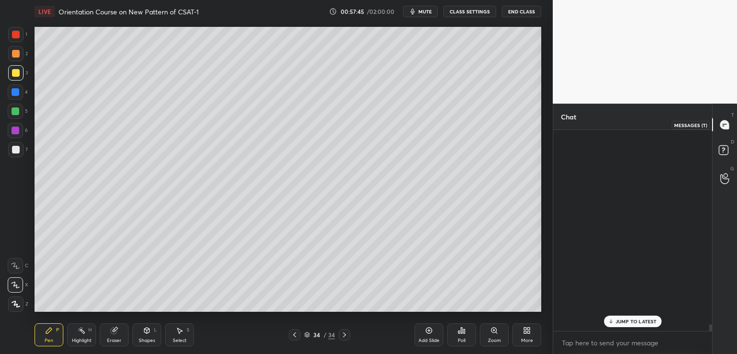
scroll to position [198, 156]
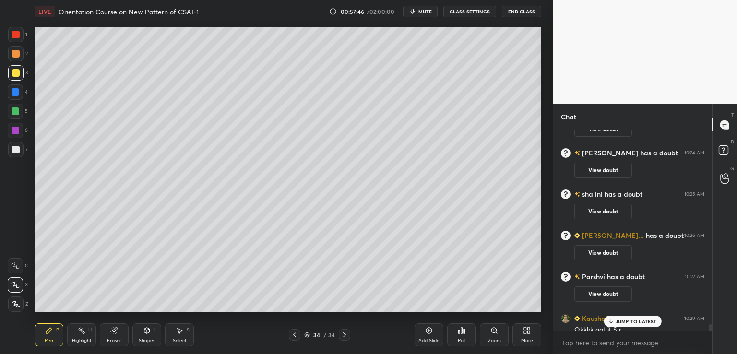
click at [639, 318] on div "MISS [PERSON_NAME]... has a doubt 10:23 AM View doubt [PERSON_NAME] has a doubt…" at bounding box center [632, 230] width 159 height 201
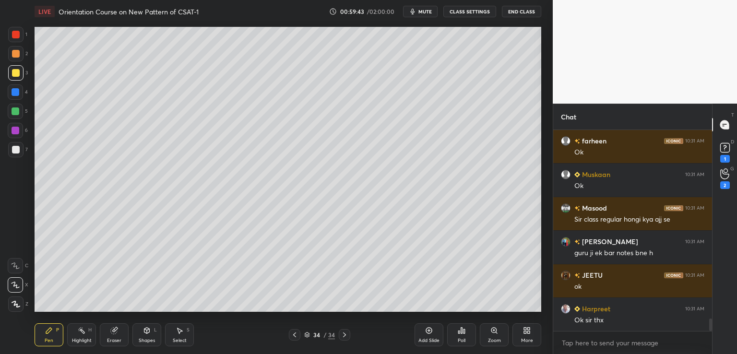
scroll to position [3088, 0]
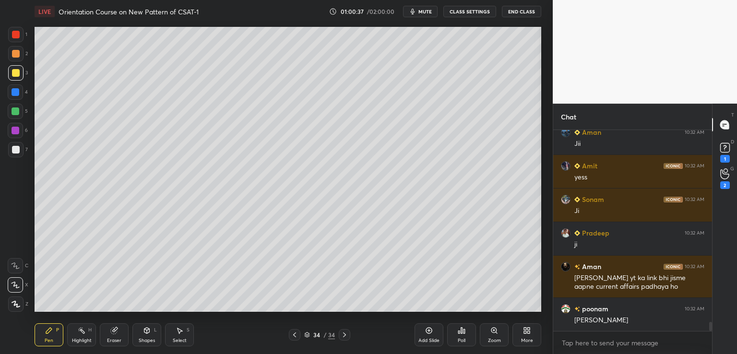
click at [471, 13] on button "CLASS SETTINGS" at bounding box center [469, 12] width 53 height 12
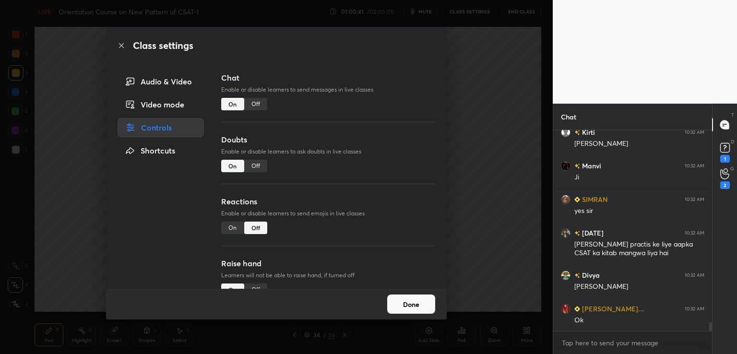
click at [255, 100] on div "Off" at bounding box center [255, 104] width 23 height 12
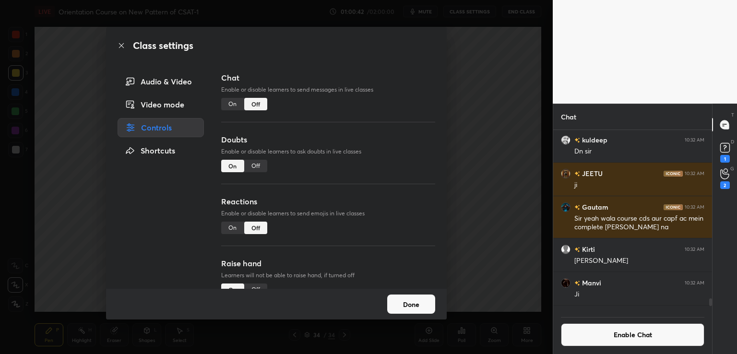
click at [414, 304] on button "Done" at bounding box center [411, 303] width 48 height 19
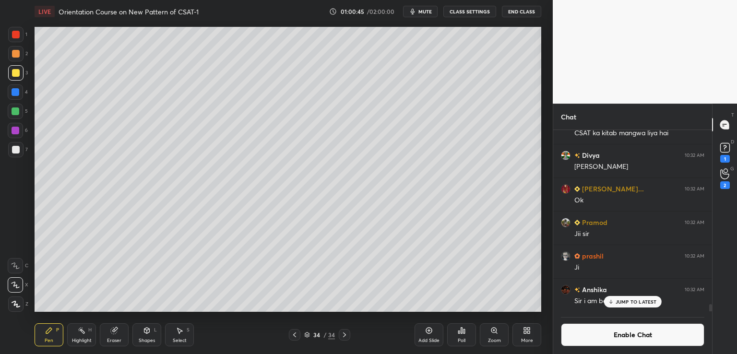
drag, startPoint x: 710, startPoint y: 303, endPoint x: 711, endPoint y: 318, distance: 15.4
click at [711, 318] on div "[PERSON_NAME] 10:32 AM yes sir [DATE] 10:32 AM Sir humne practis ke liye aapka …" at bounding box center [632, 242] width 159 height 224
click at [618, 300] on p "JUMP TO LATEST" at bounding box center [635, 302] width 41 height 6
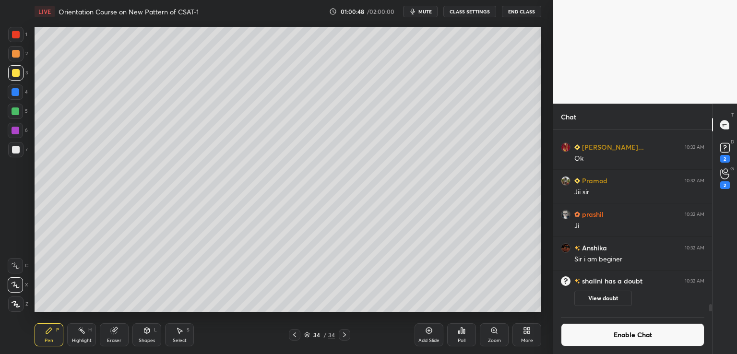
click at [430, 332] on icon at bounding box center [429, 331] width 8 height 8
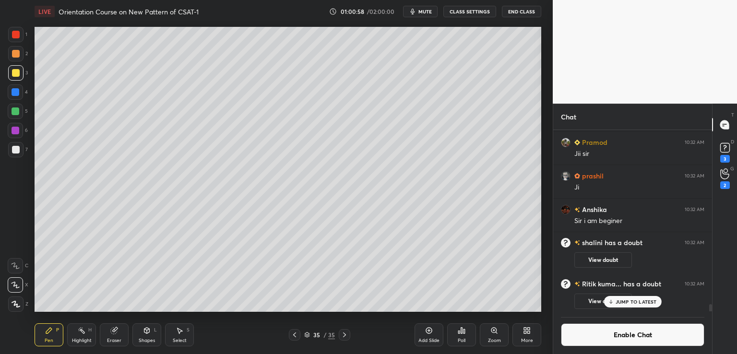
scroll to position [4487, 0]
click at [110, 341] on div "Eraser" at bounding box center [114, 340] width 14 height 5
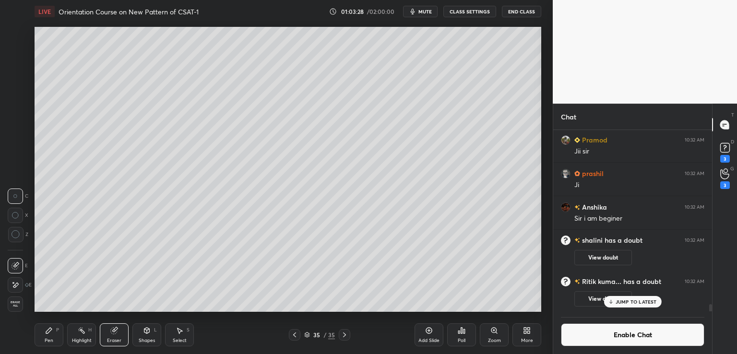
click at [46, 332] on icon at bounding box center [49, 331] width 6 height 6
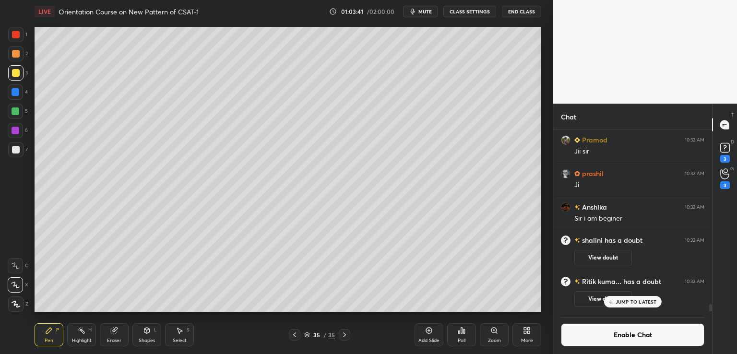
click at [149, 334] on div "Shapes L" at bounding box center [146, 334] width 29 height 23
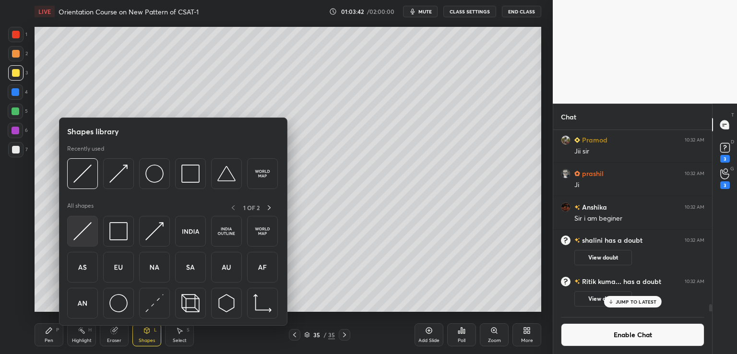
click at [82, 233] on img at bounding box center [82, 231] width 18 height 18
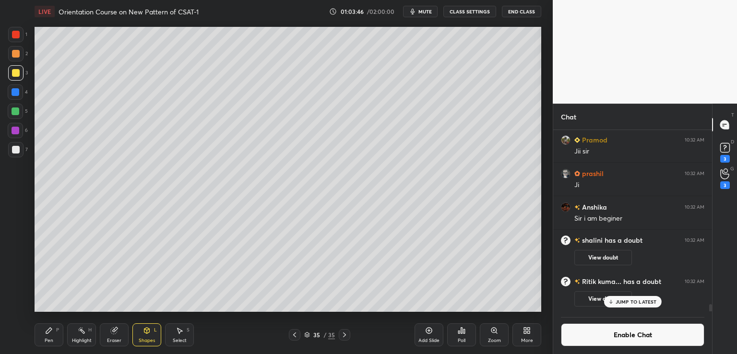
click at [52, 335] on div "Pen P" at bounding box center [49, 334] width 29 height 23
click at [118, 334] on div "Eraser" at bounding box center [114, 334] width 29 height 23
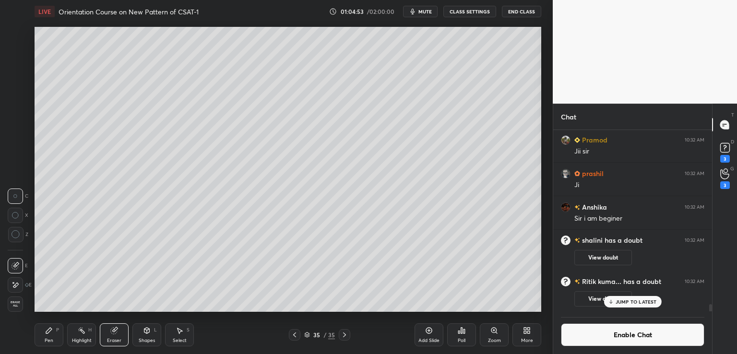
click at [41, 329] on div "Pen P" at bounding box center [49, 334] width 29 height 23
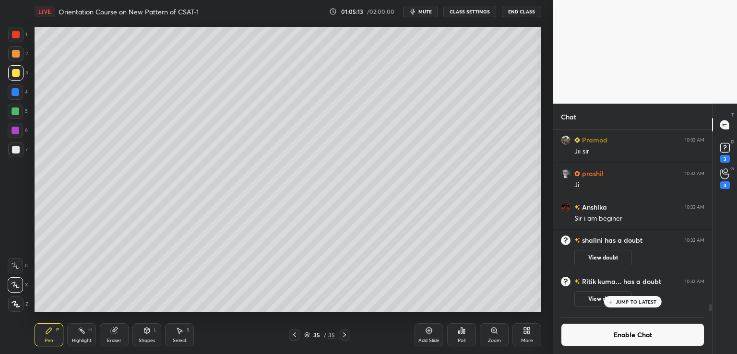
click at [541, 260] on div "Setting up your live class Poll for secs No correct answer Start poll" at bounding box center [288, 169] width 514 height 293
click at [727, 187] on div "3" at bounding box center [725, 185] width 10 height 8
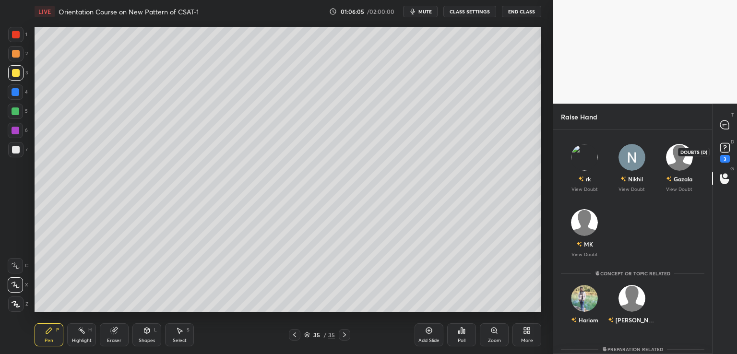
click at [726, 151] on rect at bounding box center [724, 147] width 9 height 9
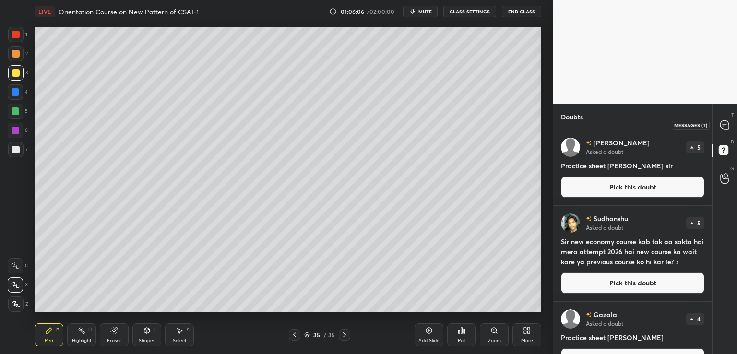
click at [721, 127] on icon at bounding box center [724, 124] width 9 height 9
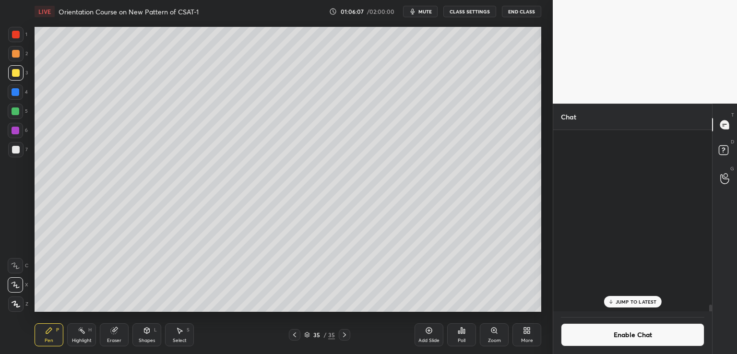
scroll to position [179, 156]
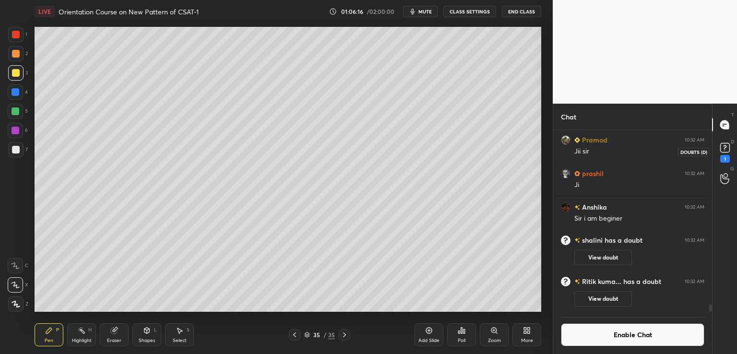
click at [722, 157] on div "1" at bounding box center [725, 159] width 10 height 8
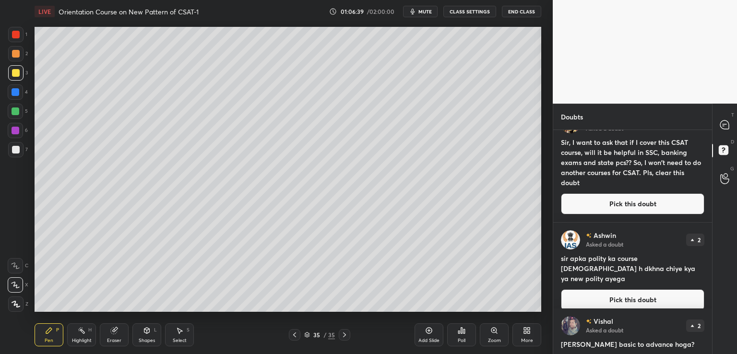
scroll to position [2733, 0]
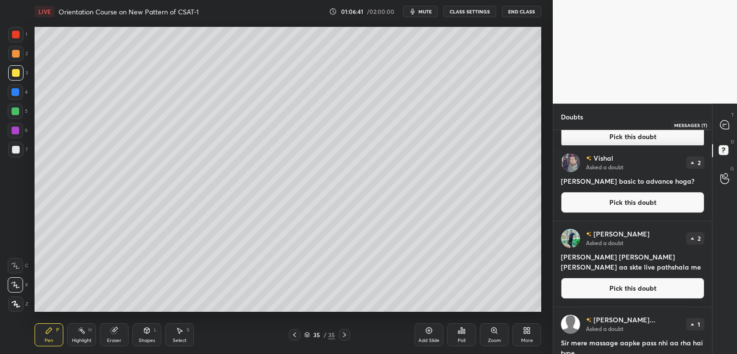
click at [727, 124] on icon at bounding box center [724, 124] width 9 height 9
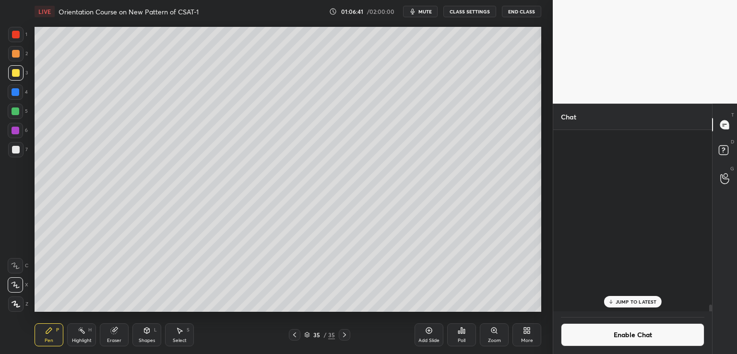
scroll to position [179, 156]
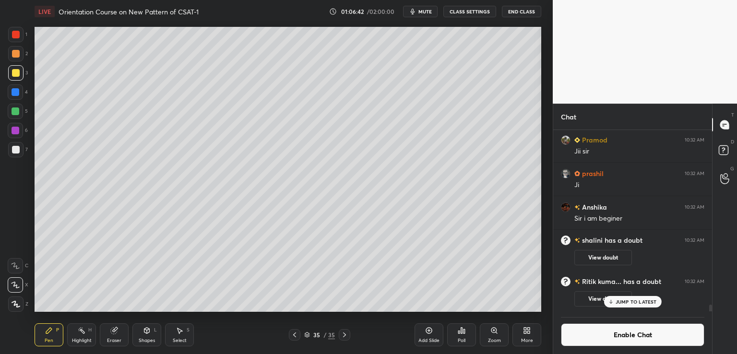
click at [647, 302] on p "JUMP TO LATEST" at bounding box center [635, 302] width 41 height 6
click at [431, 332] on icon at bounding box center [429, 331] width 6 height 6
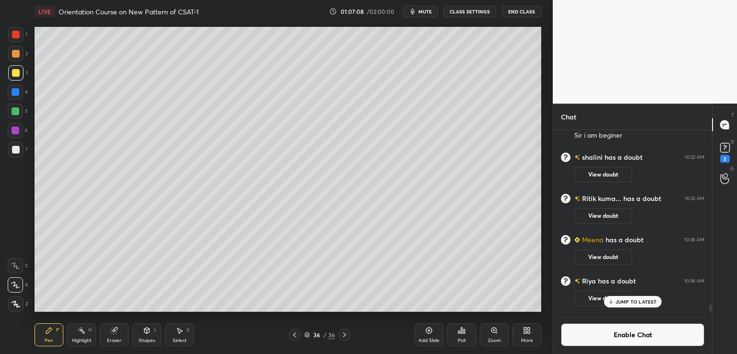
scroll to position [4564, 0]
click at [113, 337] on div "Eraser" at bounding box center [114, 334] width 29 height 23
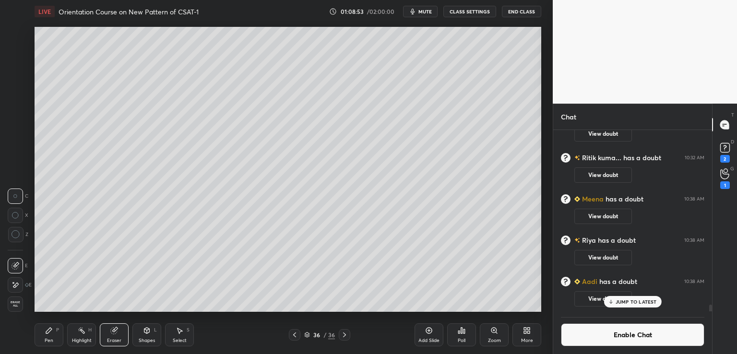
click at [48, 334] on div "Pen P" at bounding box center [49, 334] width 29 height 23
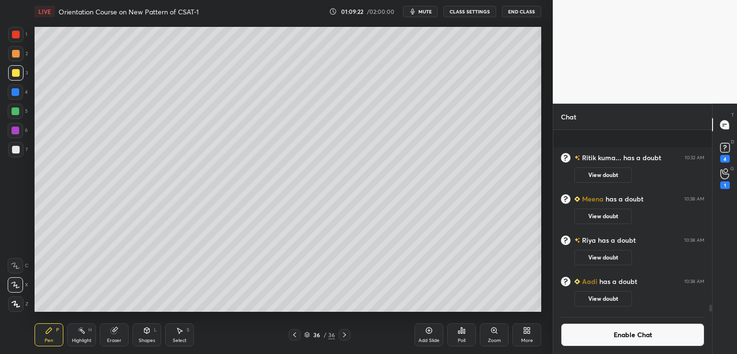
scroll to position [4608, 0]
click at [294, 332] on icon at bounding box center [295, 335] width 8 height 8
click at [146, 335] on div "Shapes L" at bounding box center [146, 334] width 29 height 23
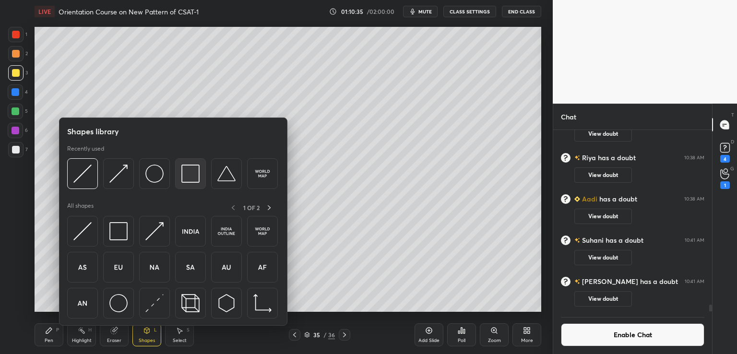
click at [181, 174] on img at bounding box center [190, 174] width 18 height 18
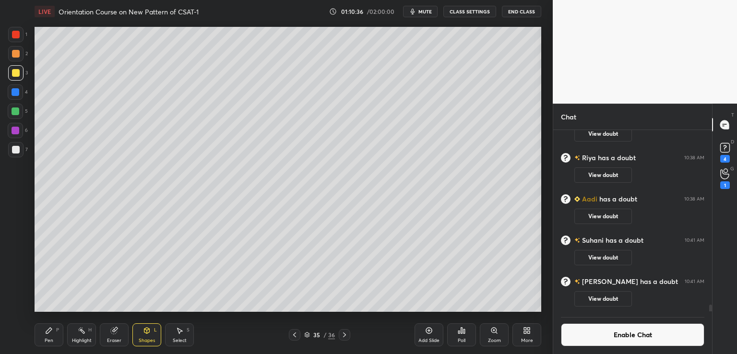
click at [51, 332] on icon at bounding box center [49, 331] width 8 height 8
click at [16, 149] on div at bounding box center [16, 150] width 8 height 8
click at [148, 331] on icon at bounding box center [146, 331] width 5 height 6
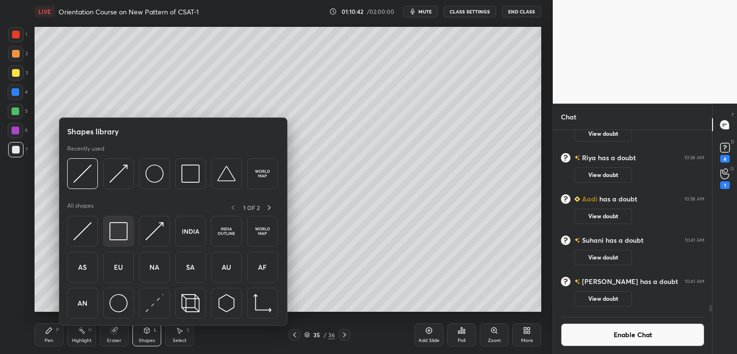
click at [117, 234] on img at bounding box center [118, 231] width 18 height 18
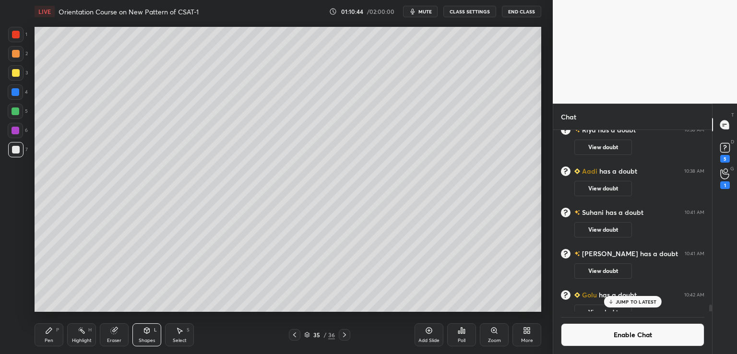
scroll to position [4622, 0]
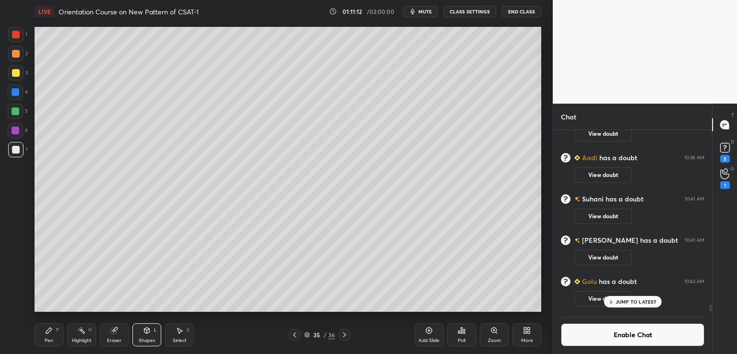
click at [44, 334] on div "Pen P" at bounding box center [49, 334] width 29 height 23
click at [345, 334] on icon at bounding box center [345, 335] width 8 height 8
click at [143, 334] on icon at bounding box center [147, 331] width 8 height 8
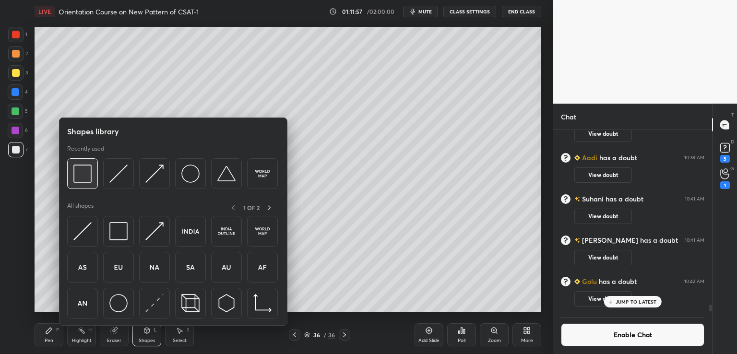
click at [82, 174] on img at bounding box center [82, 174] width 18 height 18
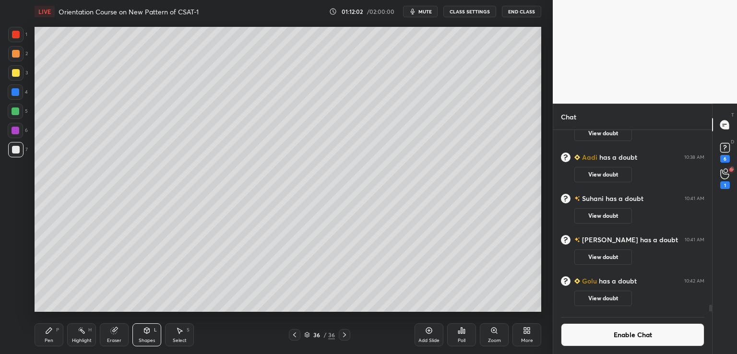
scroll to position [4612, 0]
click at [52, 329] on icon at bounding box center [49, 331] width 8 height 8
click at [613, 336] on button "Enable Chat" at bounding box center [632, 334] width 143 height 23
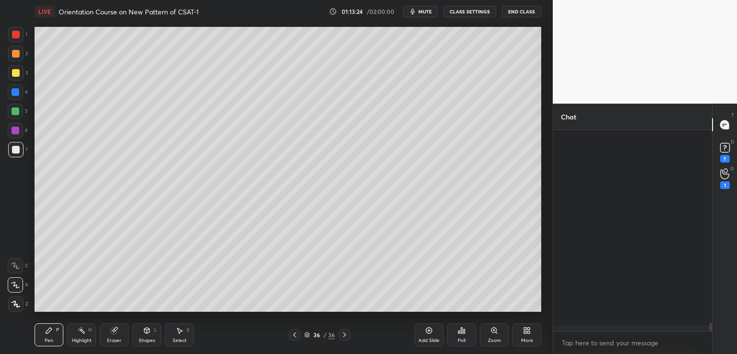
scroll to position [4722, 0]
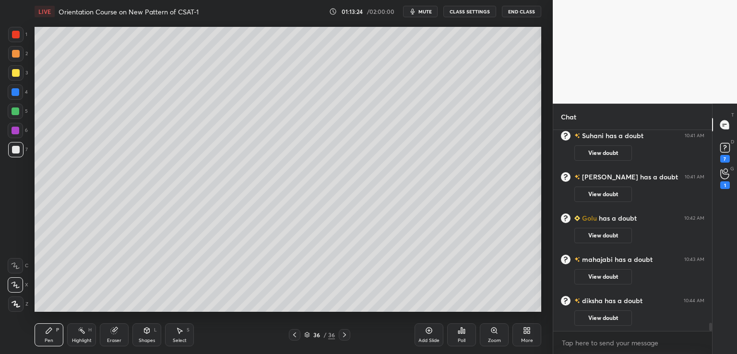
drag, startPoint x: 710, startPoint y: 321, endPoint x: 709, endPoint y: 334, distance: 13.0
click at [709, 334] on div "[PERSON_NAME] has a doubt 10:38 AM View doubt [PERSON_NAME] has a doubt 10:41 A…" at bounding box center [632, 242] width 159 height 224
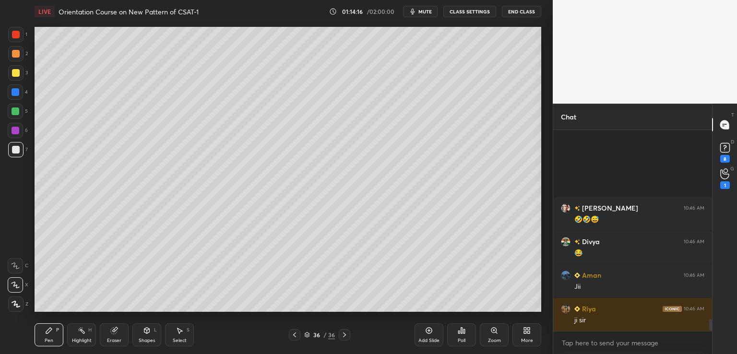
scroll to position [3219, 0]
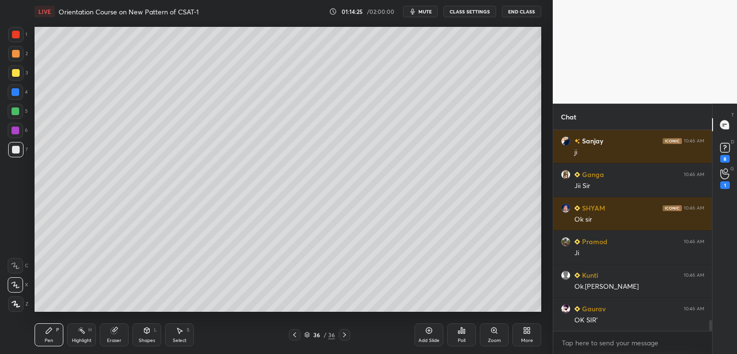
click at [431, 334] on icon at bounding box center [429, 331] width 8 height 8
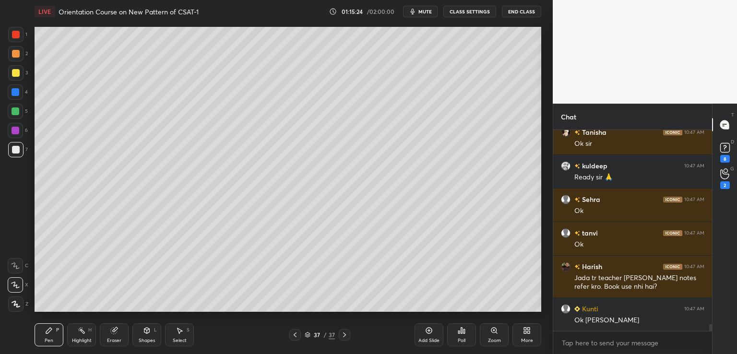
click at [460, 10] on button "CLASS SETTINGS" at bounding box center [469, 12] width 53 height 12
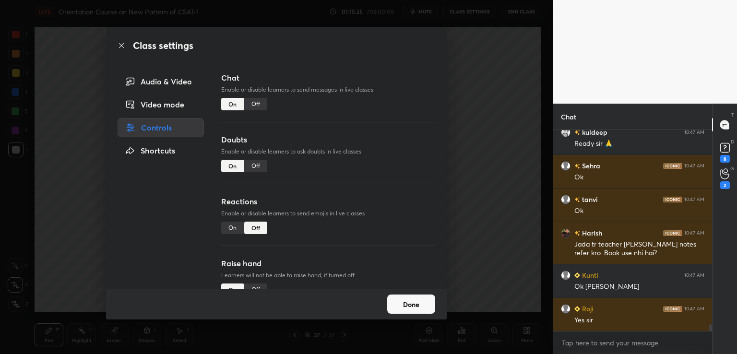
click at [254, 102] on div "Off" at bounding box center [255, 104] width 23 height 12
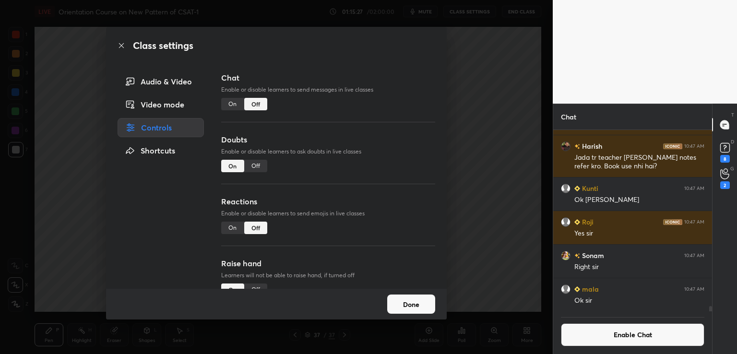
click at [487, 133] on div "Class settings Audio & Video Video mode Controls Shortcuts Chat Enable or disab…" at bounding box center [276, 177] width 553 height 354
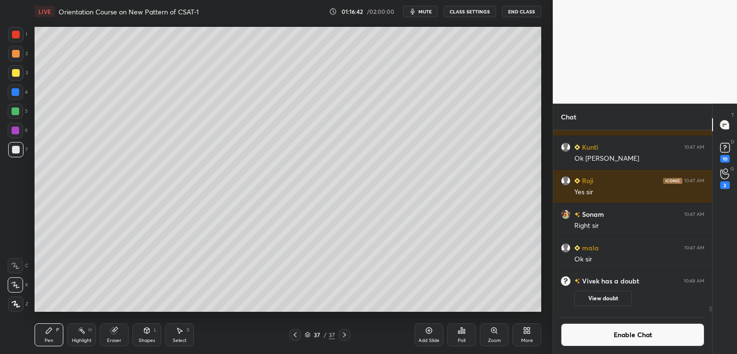
scroll to position [5813, 0]
click at [428, 332] on icon at bounding box center [429, 331] width 8 height 8
click at [109, 326] on div "Eraser" at bounding box center [114, 334] width 29 height 23
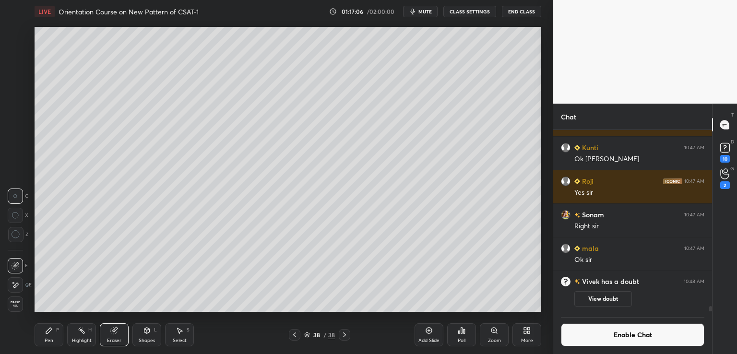
click at [52, 331] on icon at bounding box center [49, 331] width 8 height 8
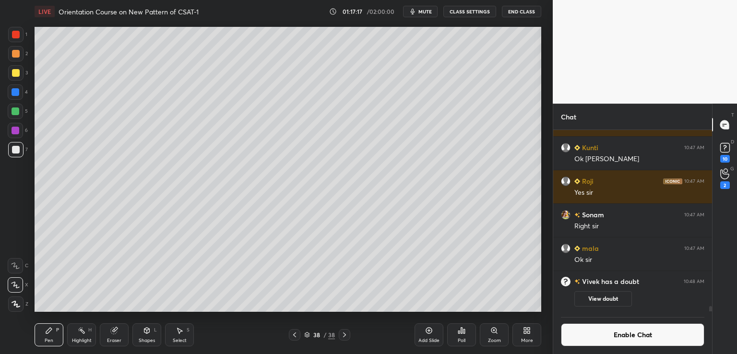
click at [13, 75] on div at bounding box center [16, 73] width 8 height 8
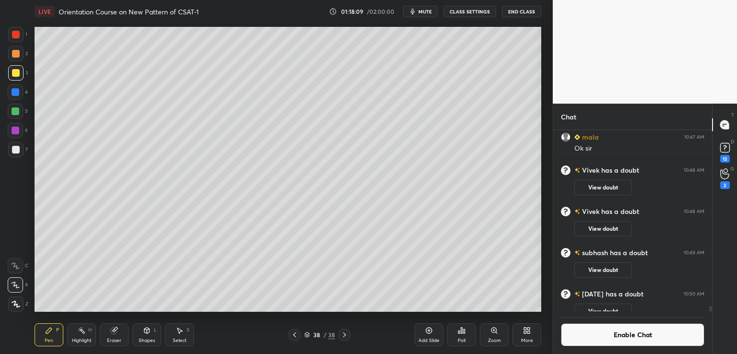
scroll to position [5908, 0]
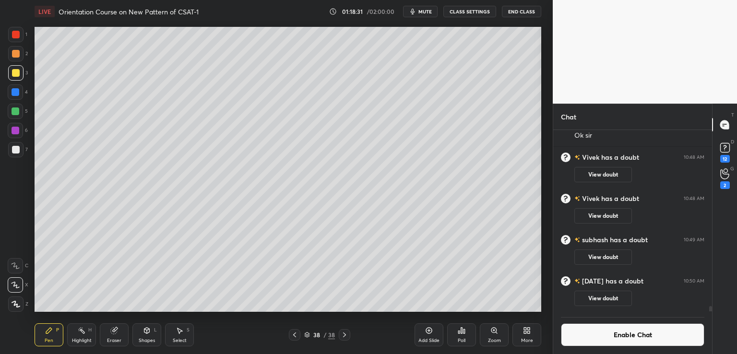
click at [543, 193] on div "Setting up your live class Poll for secs No correct answer Start poll" at bounding box center [288, 169] width 514 height 293
click at [12, 150] on div at bounding box center [16, 150] width 8 height 8
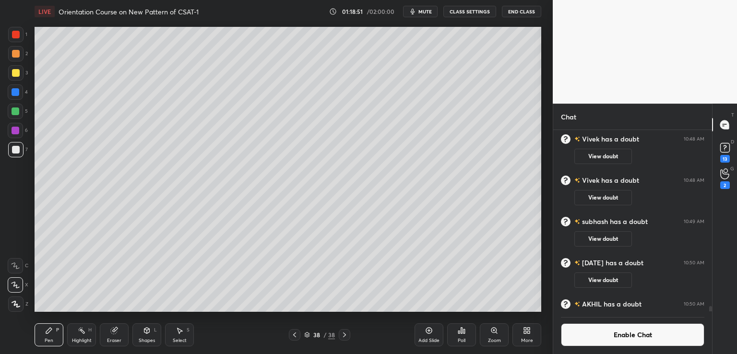
scroll to position [5931, 0]
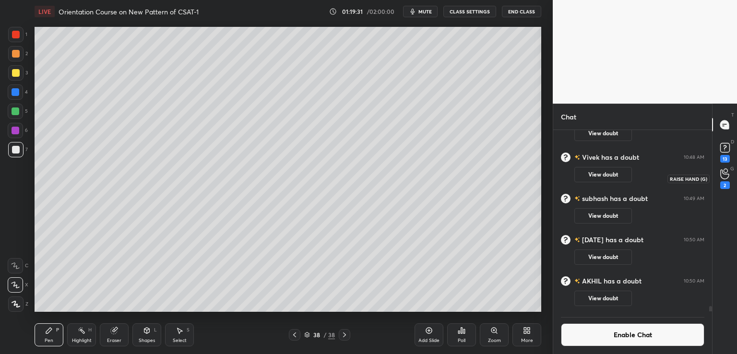
click at [725, 184] on div "2" at bounding box center [725, 185] width 10 height 8
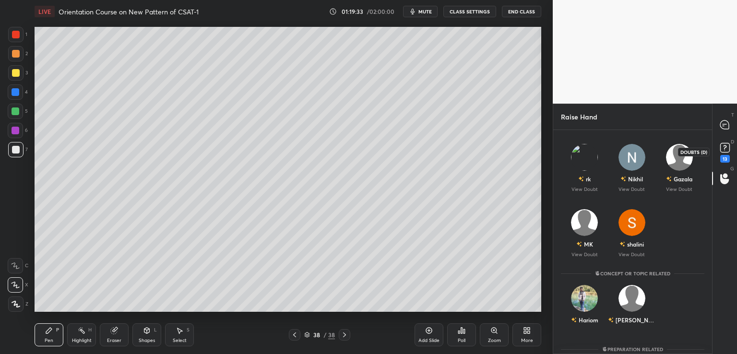
click at [724, 152] on rect at bounding box center [724, 147] width 9 height 9
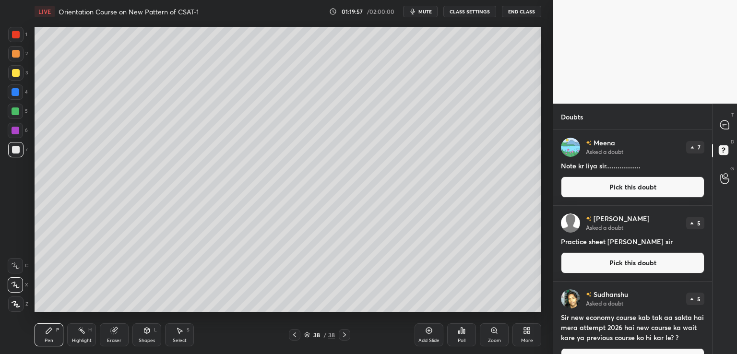
click at [429, 334] on icon at bounding box center [429, 331] width 8 height 8
click at [11, 73] on div at bounding box center [15, 72] width 15 height 15
click at [721, 122] on icon at bounding box center [724, 124] width 9 height 9
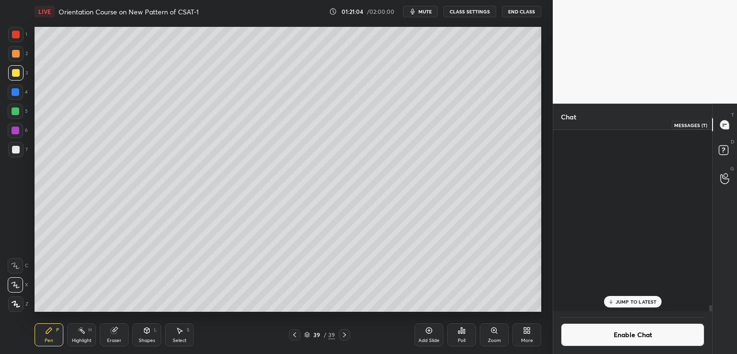
scroll to position [179, 156]
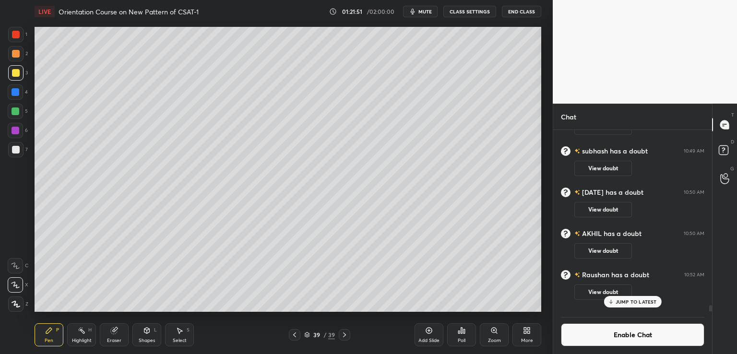
drag, startPoint x: 117, startPoint y: 335, endPoint x: 123, endPoint y: 327, distance: 9.9
click at [119, 334] on div "Eraser" at bounding box center [114, 334] width 29 height 23
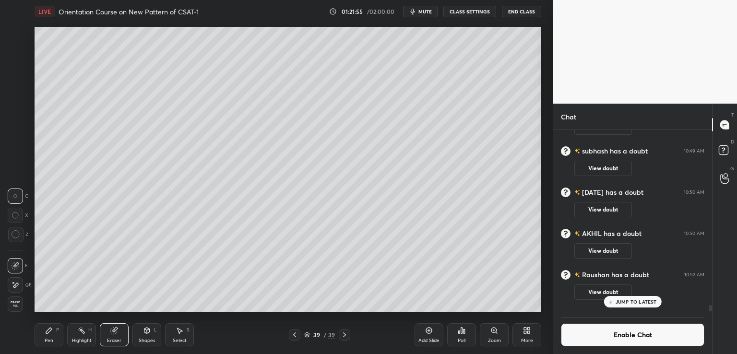
click at [47, 330] on div "Pen P" at bounding box center [49, 334] width 29 height 23
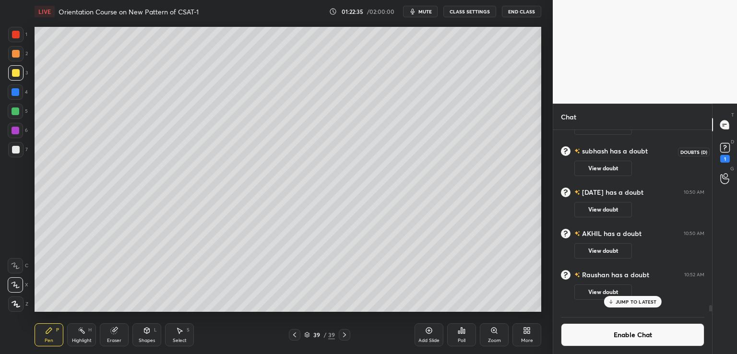
click at [729, 156] on div "1" at bounding box center [725, 159] width 10 height 8
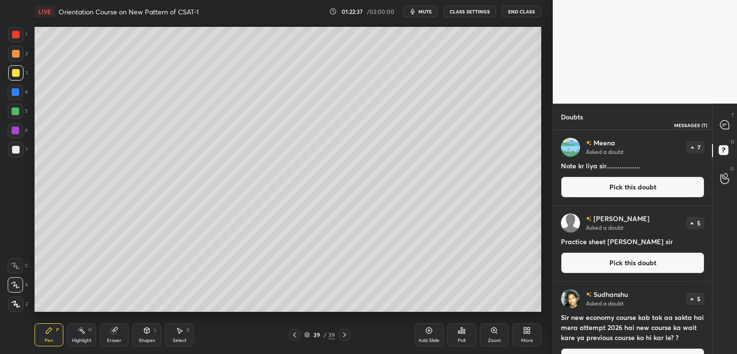
click at [722, 123] on icon at bounding box center [724, 125] width 10 height 10
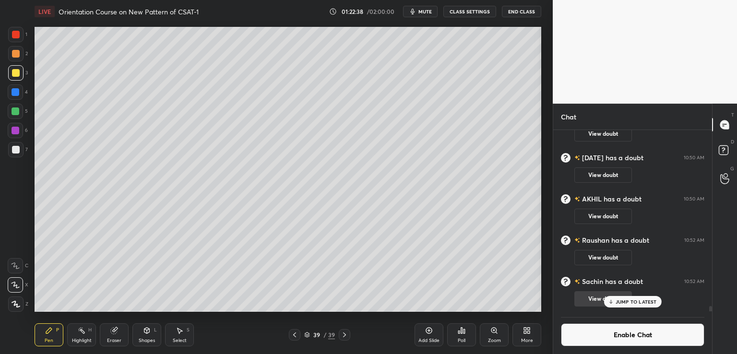
click at [609, 301] on icon at bounding box center [610, 302] width 6 height 6
click at [294, 337] on icon at bounding box center [295, 335] width 8 height 8
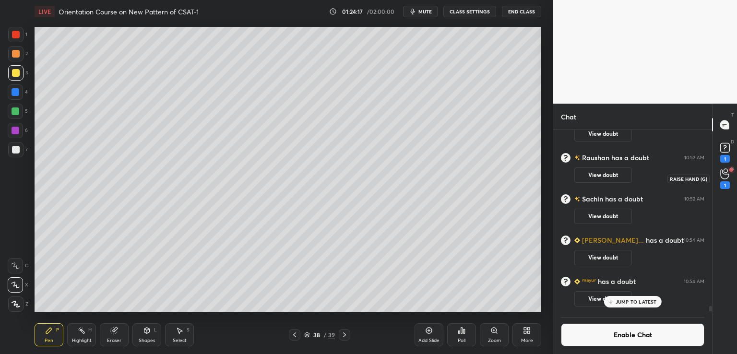
click at [722, 181] on div "1" at bounding box center [725, 185] width 10 height 8
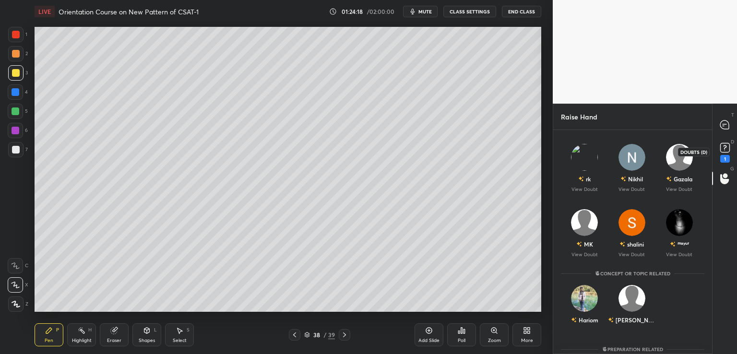
click at [726, 157] on div "1" at bounding box center [725, 159] width 10 height 8
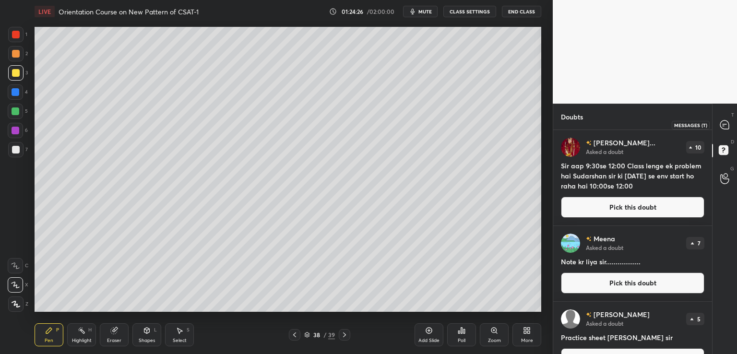
click at [723, 126] on icon at bounding box center [724, 125] width 10 height 10
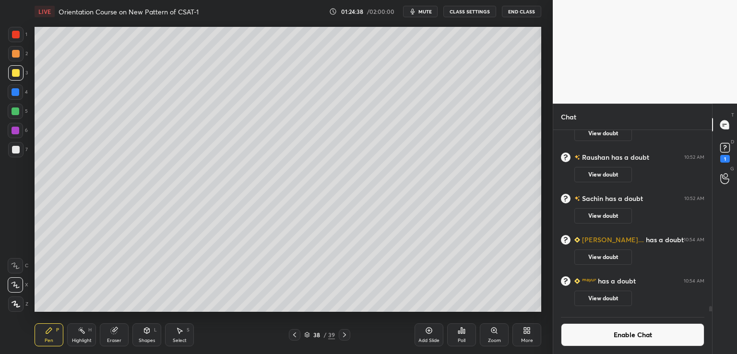
scroll to position [6317, 0]
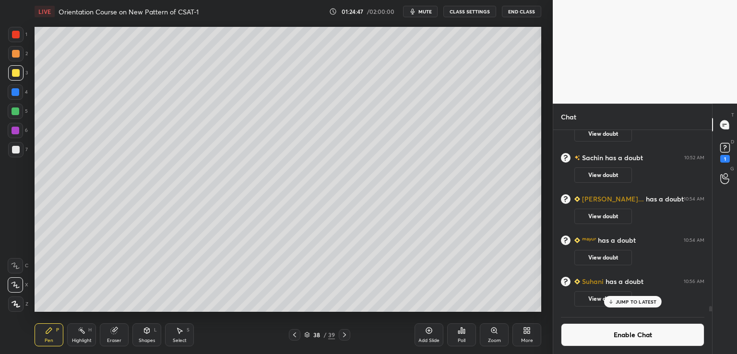
click at [349, 335] on div at bounding box center [345, 335] width 12 height 12
click at [723, 177] on icon at bounding box center [724, 173] width 9 height 11
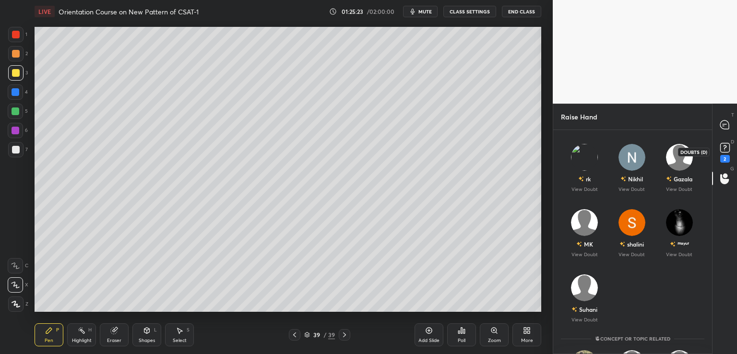
click at [720, 156] on div "2" at bounding box center [725, 159] width 10 height 8
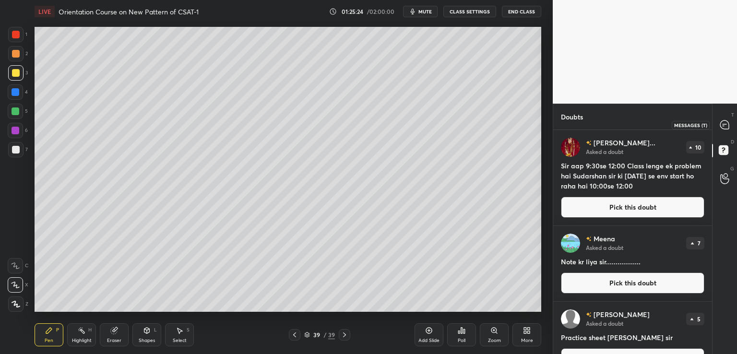
click at [724, 118] on div at bounding box center [724, 124] width 19 height 17
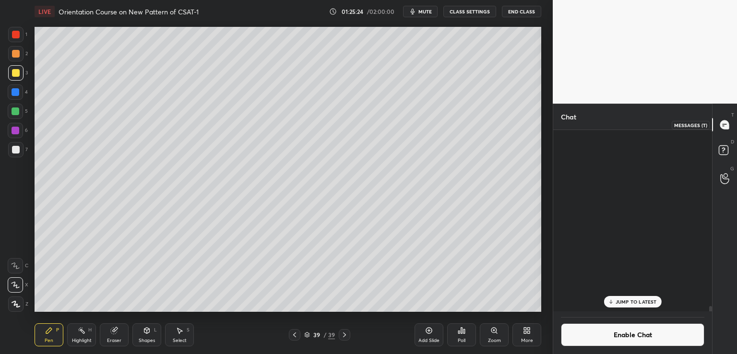
scroll to position [179, 156]
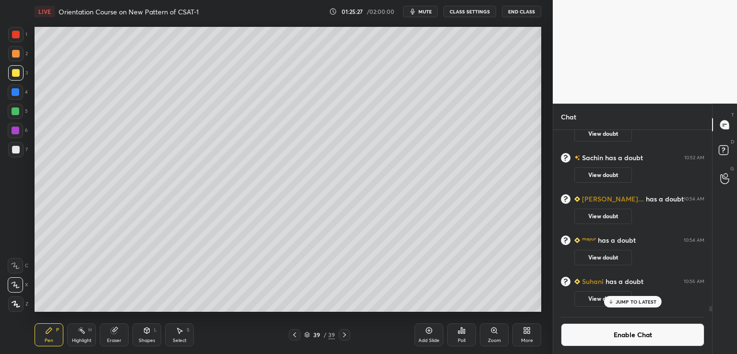
click at [295, 334] on icon at bounding box center [295, 335] width 8 height 8
click at [344, 335] on icon at bounding box center [345, 335] width 8 height 8
click at [729, 150] on icon at bounding box center [724, 151] width 17 height 17
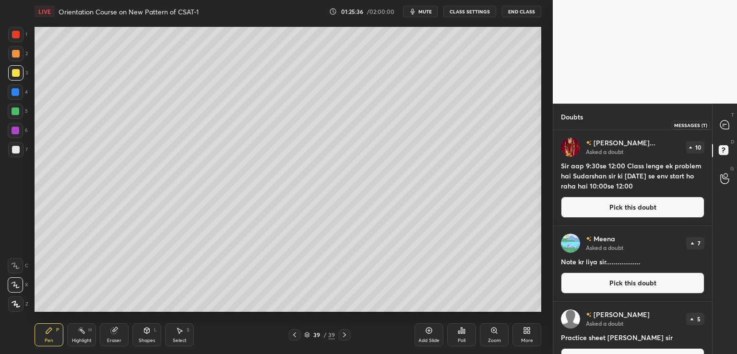
click at [725, 125] on icon at bounding box center [724, 124] width 9 height 9
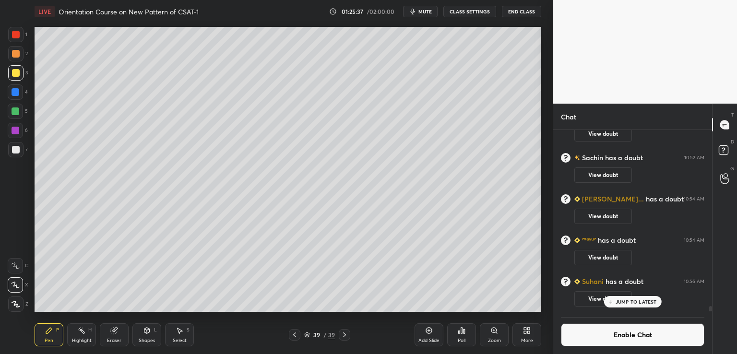
click at [725, 175] on icon at bounding box center [724, 178] width 9 height 11
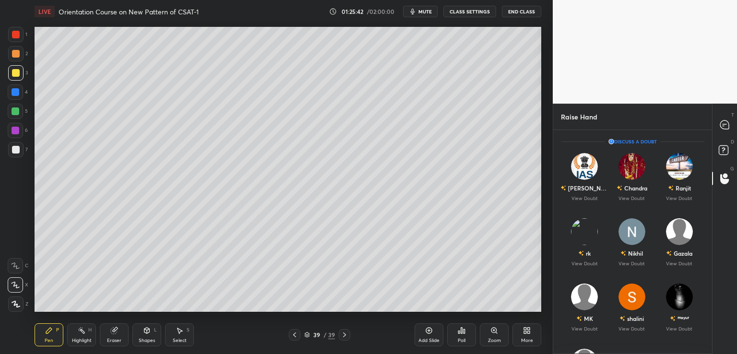
scroll to position [0, 0]
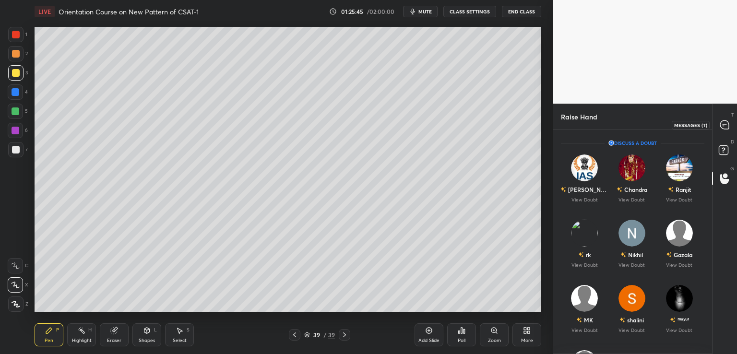
click at [724, 125] on icon at bounding box center [724, 124] width 9 height 9
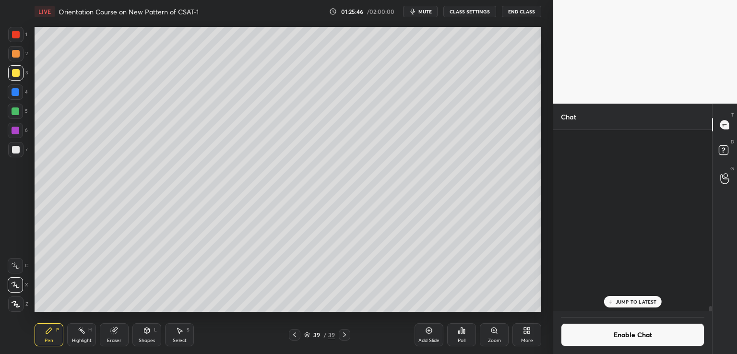
scroll to position [179, 156]
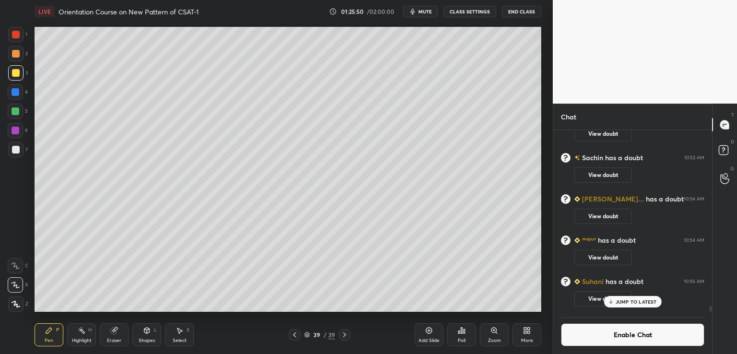
click at [644, 198] on span "has a doubt" at bounding box center [664, 199] width 40 height 9
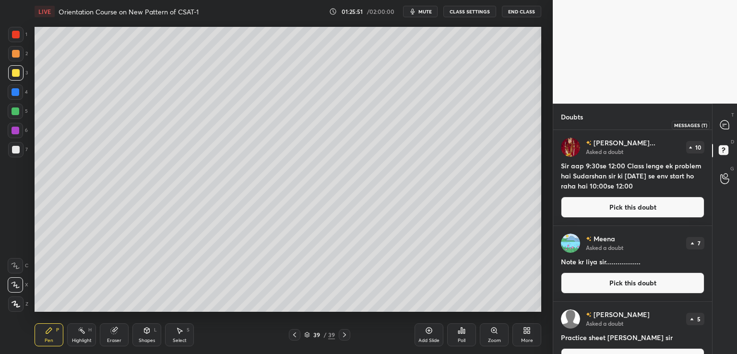
drag, startPoint x: 726, startPoint y: 120, endPoint x: 719, endPoint y: 126, distance: 8.5
click at [725, 121] on icon at bounding box center [724, 124] width 9 height 9
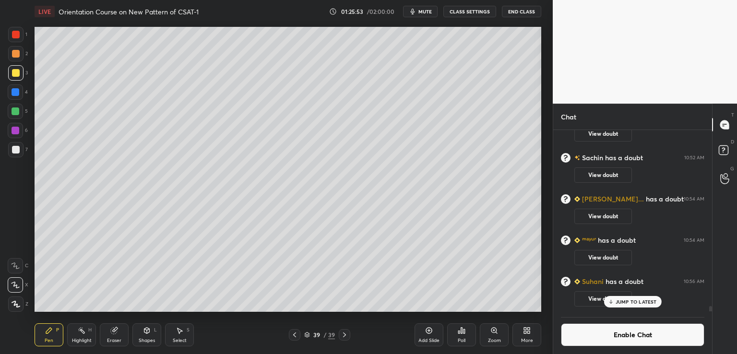
click at [658, 200] on span "has a doubt" at bounding box center [664, 199] width 40 height 9
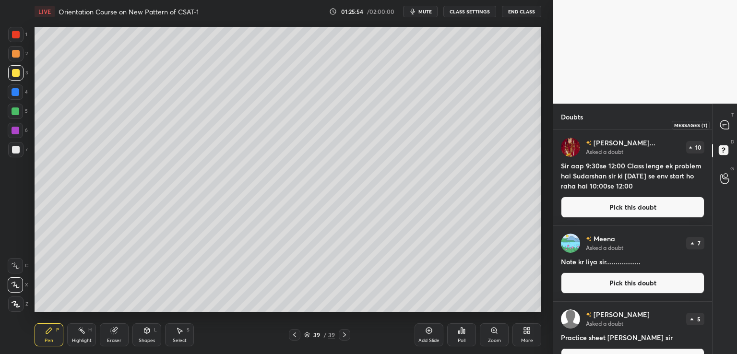
click at [724, 123] on icon at bounding box center [724, 124] width 9 height 9
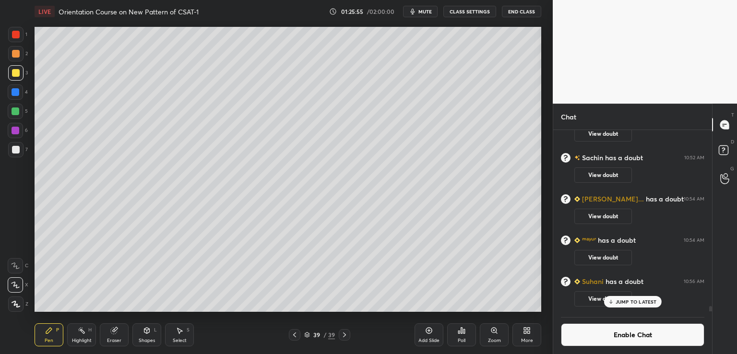
click at [564, 200] on icon "grid" at bounding box center [566, 199] width 10 height 10
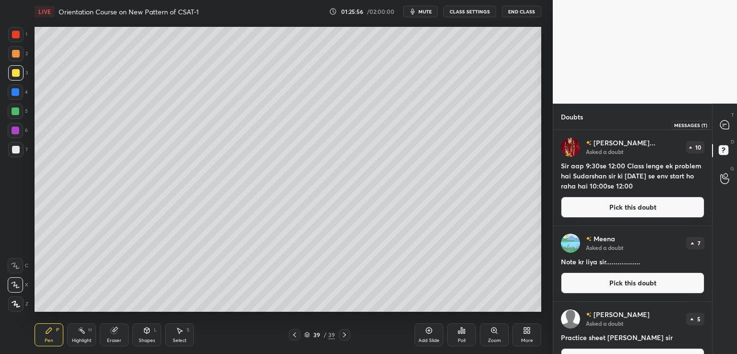
click at [728, 123] on icon at bounding box center [724, 124] width 9 height 9
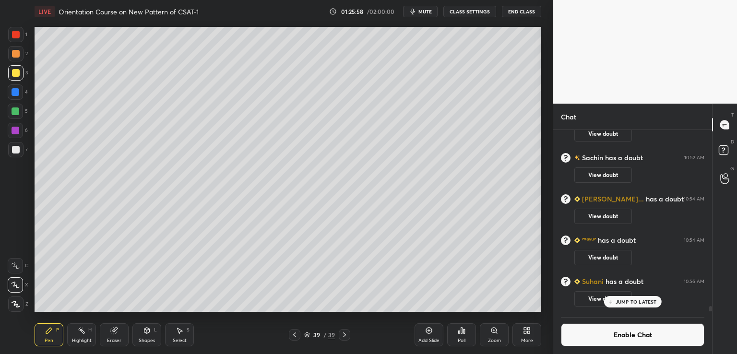
click at [620, 197] on h6 "[PERSON_NAME]..." at bounding box center [612, 199] width 64 height 9
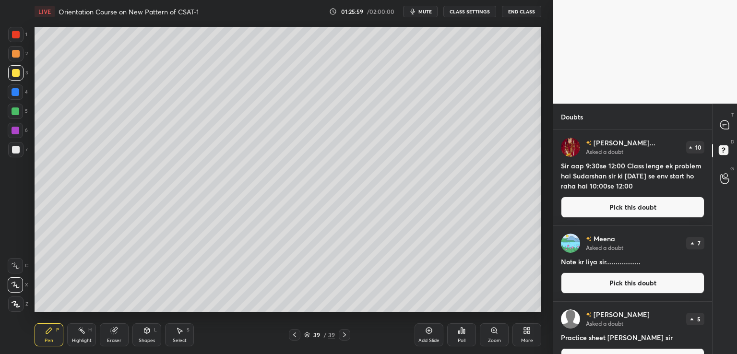
click at [729, 119] on div at bounding box center [724, 124] width 19 height 17
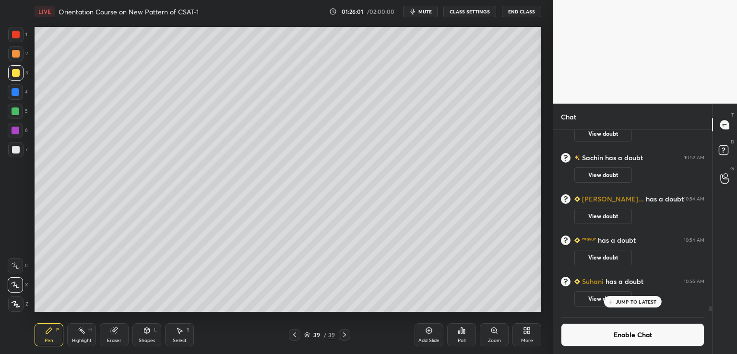
click at [590, 282] on h6 "Suhani" at bounding box center [592, 281] width 24 height 9
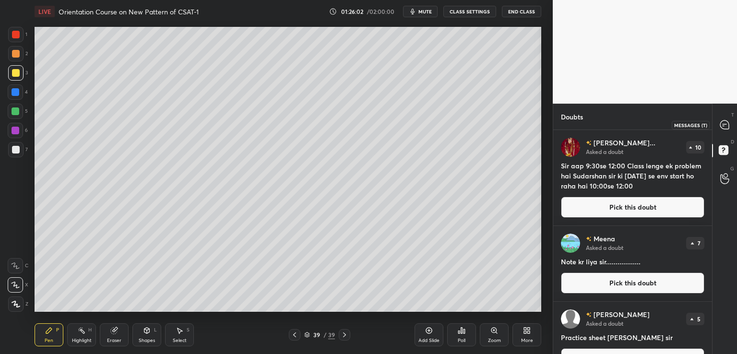
click at [725, 125] on icon at bounding box center [724, 124] width 9 height 9
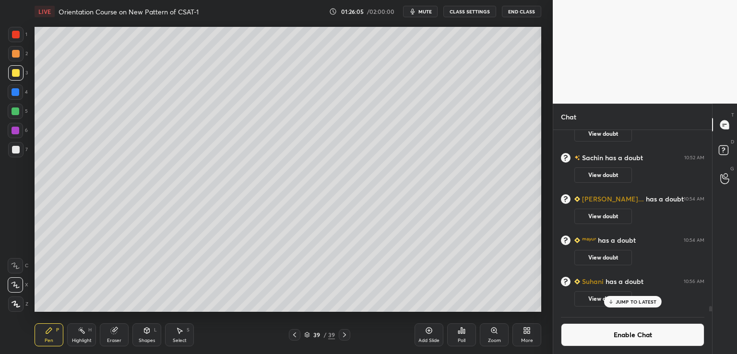
click at [709, 198] on div at bounding box center [709, 220] width 6 height 181
click at [700, 199] on div "10:54 AM" at bounding box center [693, 199] width 21 height 6
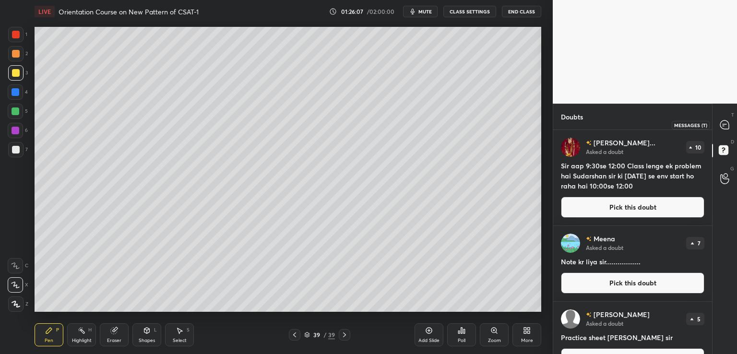
click at [728, 120] on div at bounding box center [724, 124] width 19 height 17
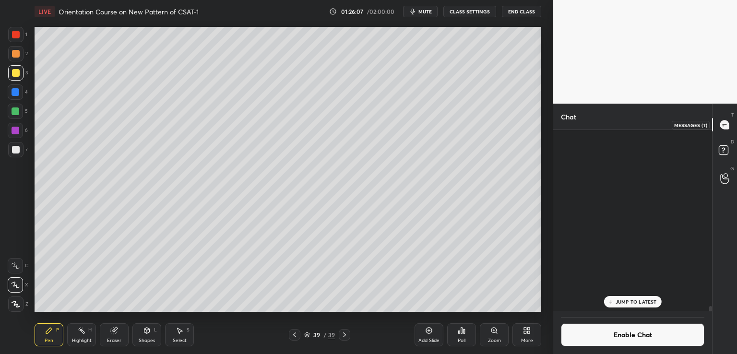
scroll to position [3, 3]
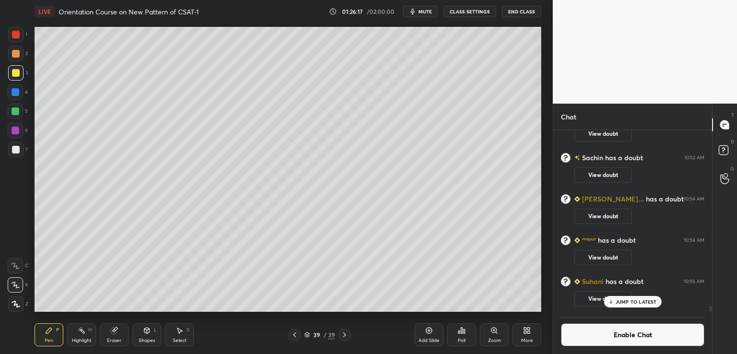
click at [292, 336] on icon at bounding box center [295, 335] width 8 height 8
click at [430, 332] on icon at bounding box center [429, 331] width 8 height 8
click at [294, 334] on icon at bounding box center [295, 335] width 8 height 8
click at [347, 335] on icon at bounding box center [345, 335] width 8 height 8
click at [345, 333] on icon at bounding box center [345, 335] width 8 height 8
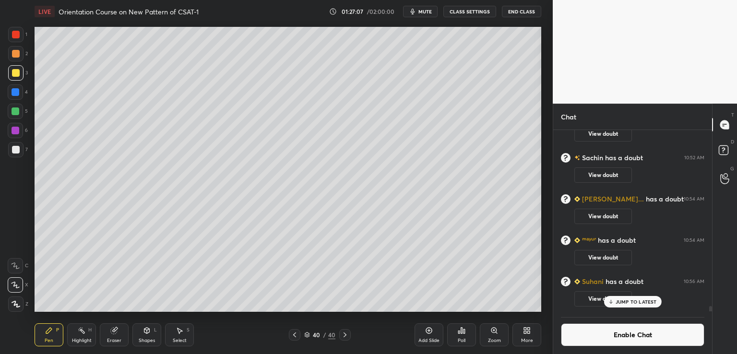
click at [294, 333] on icon at bounding box center [295, 335] width 8 height 8
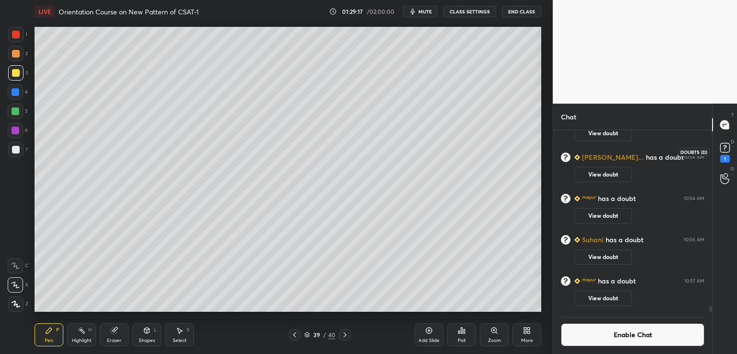
click at [725, 155] on div "1" at bounding box center [725, 159] width 10 height 8
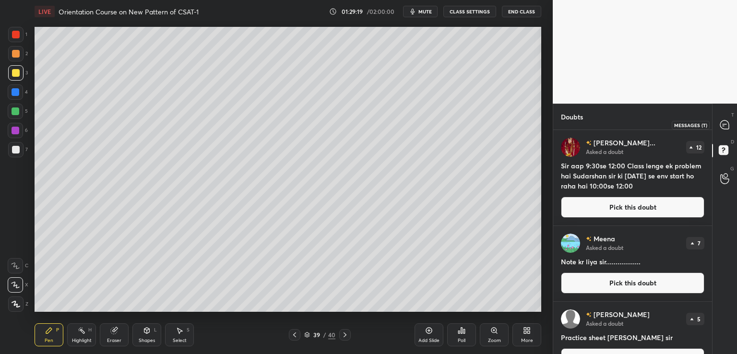
click at [726, 120] on icon at bounding box center [724, 124] width 9 height 9
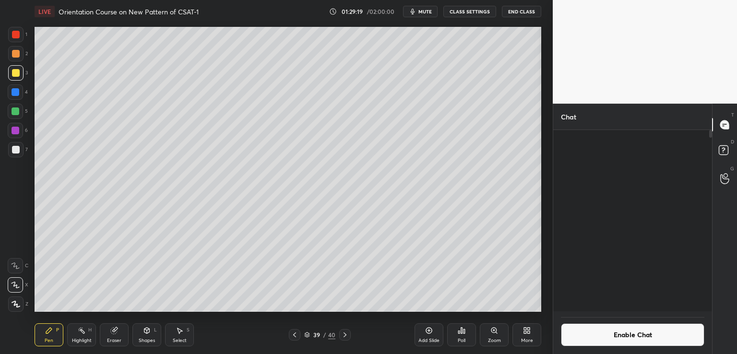
scroll to position [179, 156]
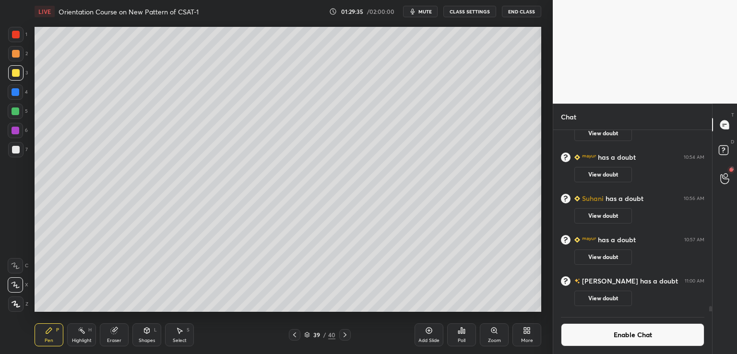
click at [293, 332] on icon at bounding box center [295, 335] width 8 height 8
click at [345, 333] on icon at bounding box center [345, 335] width 8 height 8
click at [347, 332] on icon at bounding box center [345, 335] width 8 height 8
click at [344, 335] on icon at bounding box center [345, 335] width 8 height 8
click at [434, 332] on div "Add Slide" at bounding box center [428, 334] width 29 height 23
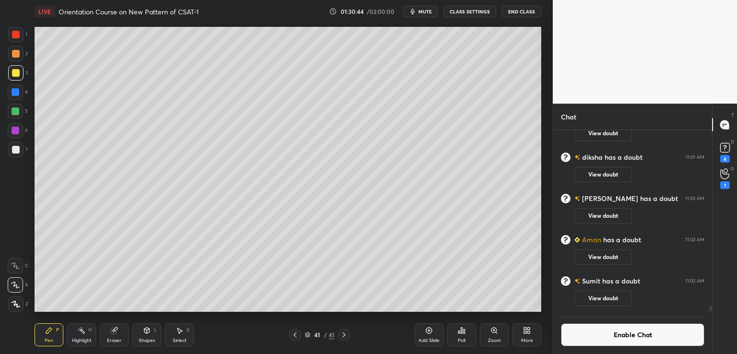
scroll to position [6281, 0]
click at [726, 182] on div "1" at bounding box center [725, 185] width 10 height 8
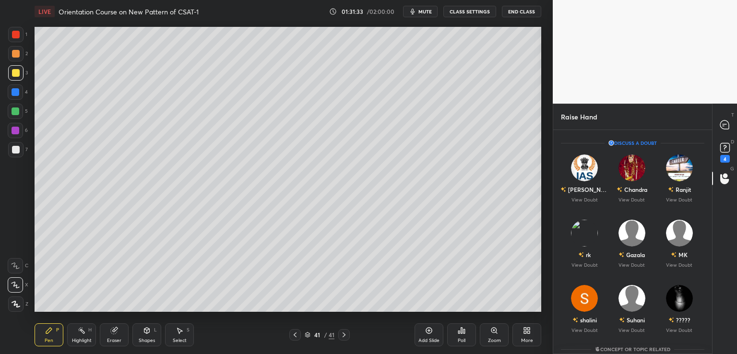
click at [721, 164] on div "D Doubts (D) 4" at bounding box center [724, 151] width 24 height 27
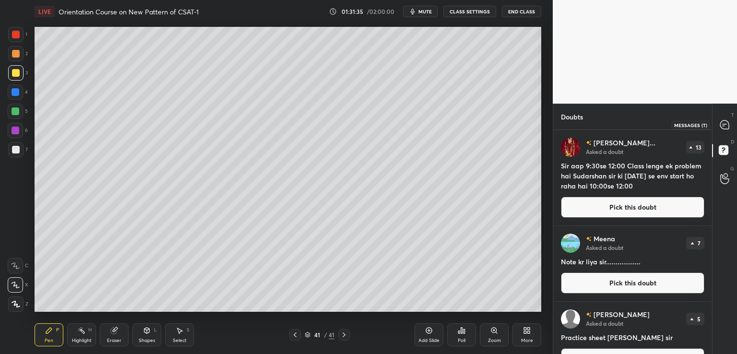
click at [728, 124] on icon at bounding box center [724, 124] width 9 height 9
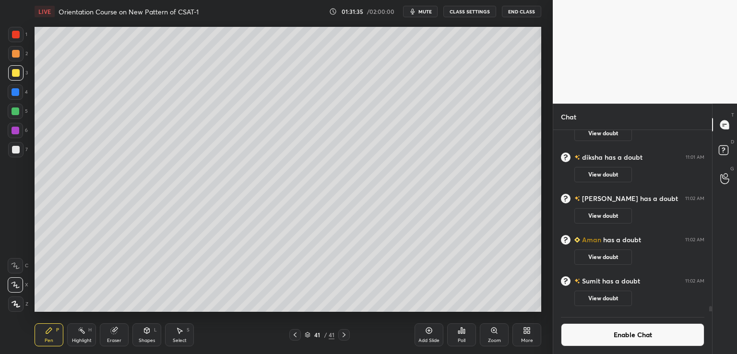
scroll to position [179, 156]
click at [430, 330] on icon at bounding box center [429, 331] width 8 height 8
click at [290, 336] on div at bounding box center [295, 335] width 12 height 12
click at [728, 182] on icon at bounding box center [724, 178] width 9 height 11
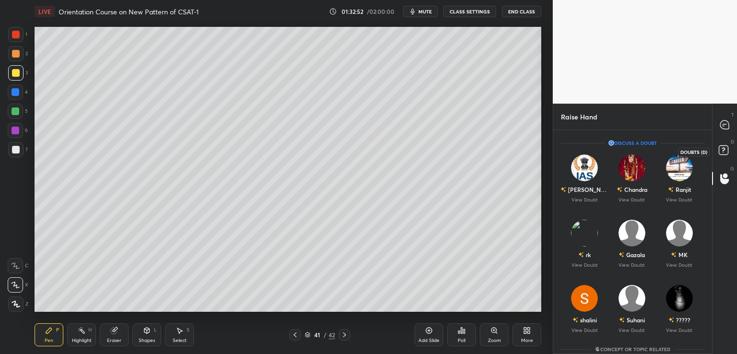
click at [723, 152] on rect at bounding box center [722, 150] width 9 height 9
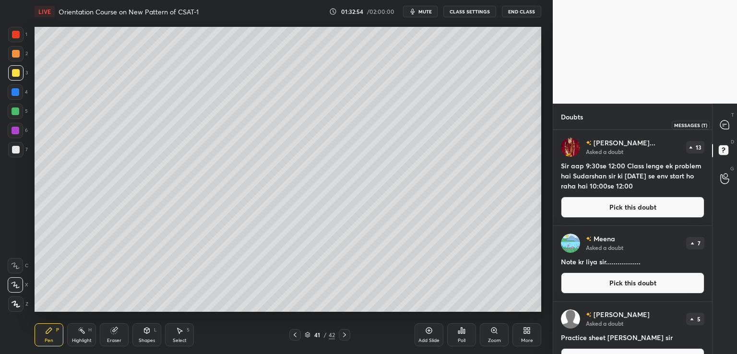
click at [726, 116] on div at bounding box center [724, 124] width 19 height 17
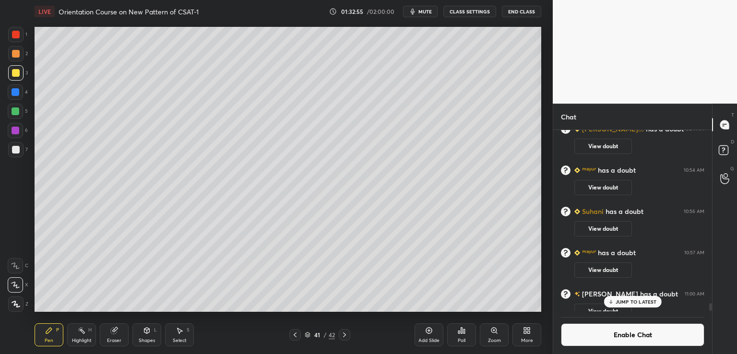
click at [629, 302] on p "JUMP TO LATEST" at bounding box center [635, 302] width 41 height 6
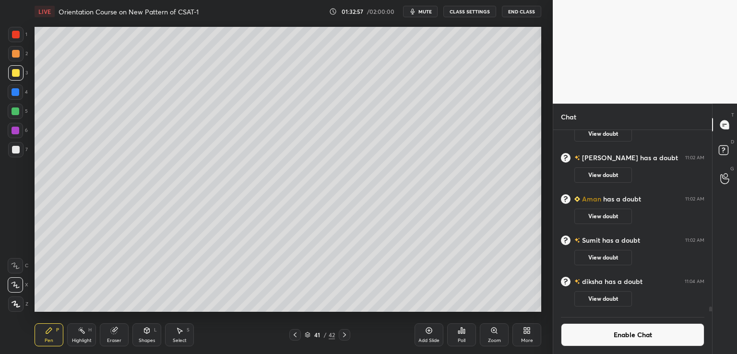
click at [344, 334] on icon at bounding box center [345, 335] width 8 height 8
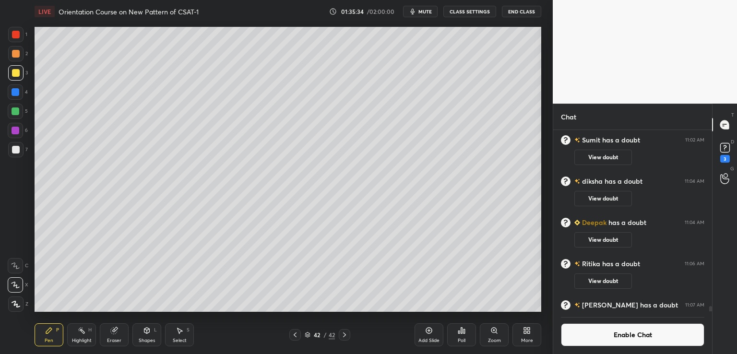
scroll to position [6377, 0]
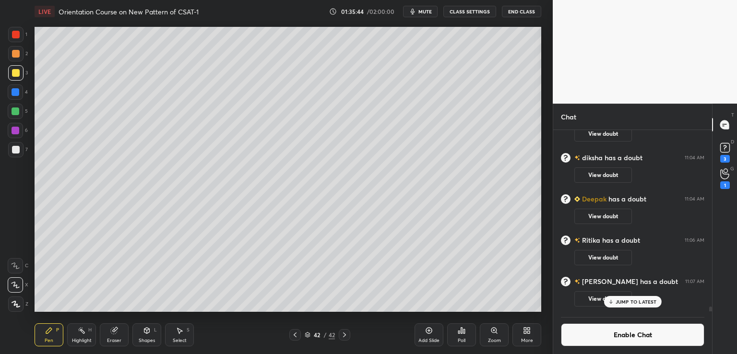
drag, startPoint x: 626, startPoint y: 298, endPoint x: 625, endPoint y: 307, distance: 9.1
click at [626, 299] on p "JUMP TO LATEST" at bounding box center [635, 302] width 41 height 6
click at [725, 182] on div "1" at bounding box center [725, 185] width 10 height 8
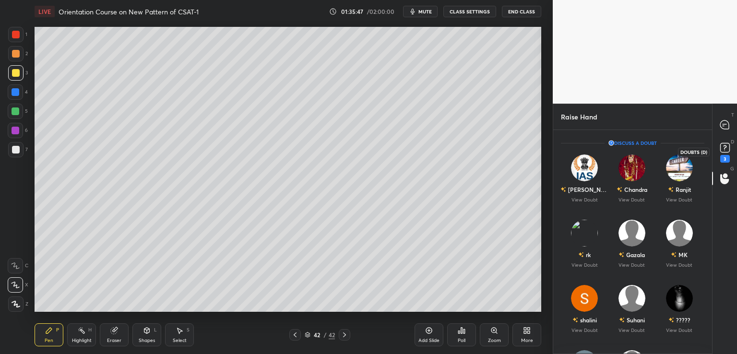
click at [729, 156] on div "3" at bounding box center [725, 152] width 14 height 22
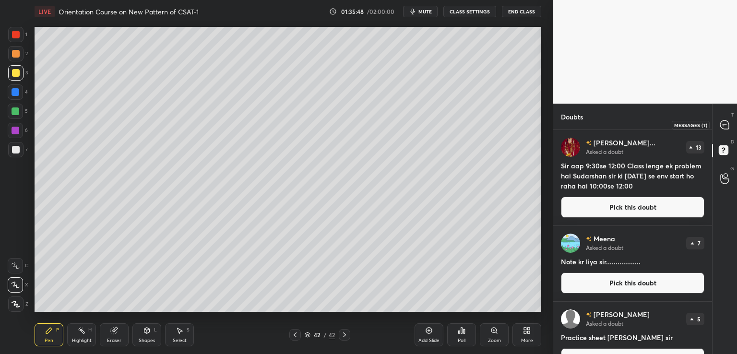
click at [730, 120] on div at bounding box center [724, 124] width 19 height 17
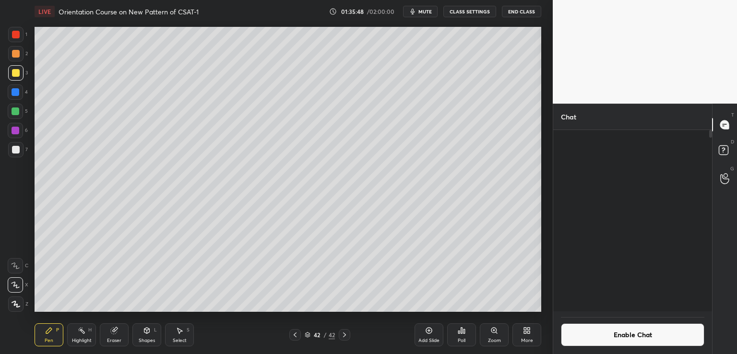
scroll to position [179, 156]
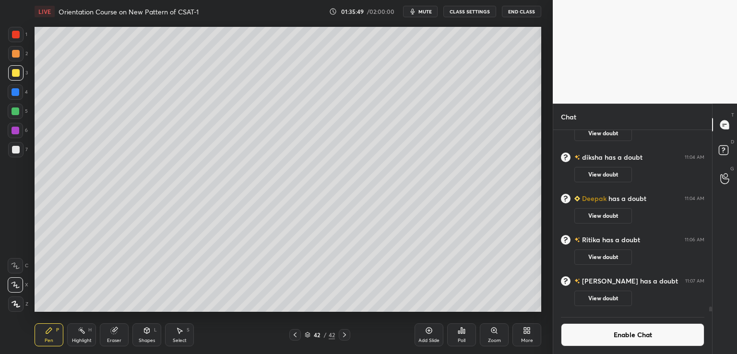
click at [642, 339] on button "Enable Chat" at bounding box center [632, 334] width 143 height 23
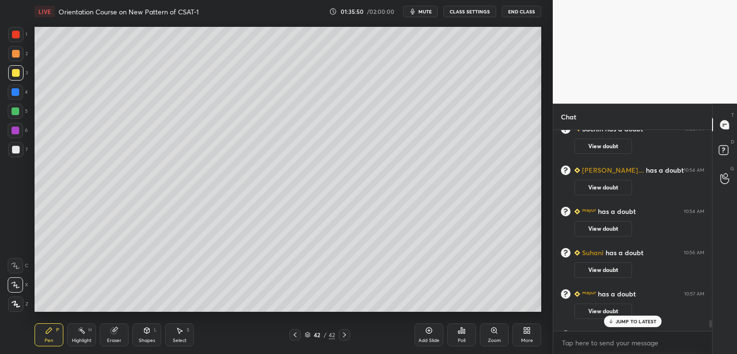
click at [637, 321] on p "JUMP TO LATEST" at bounding box center [635, 321] width 41 height 6
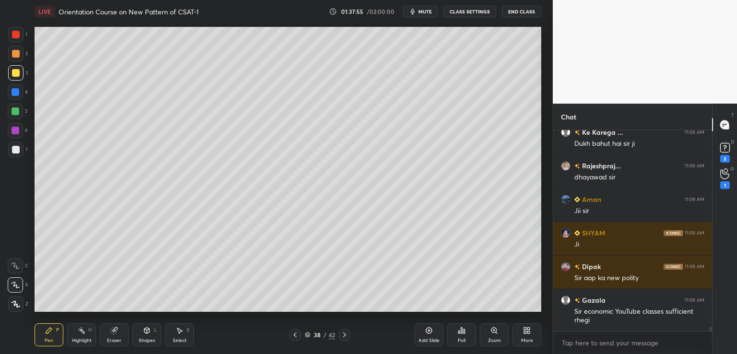
scroll to position [9255, 0]
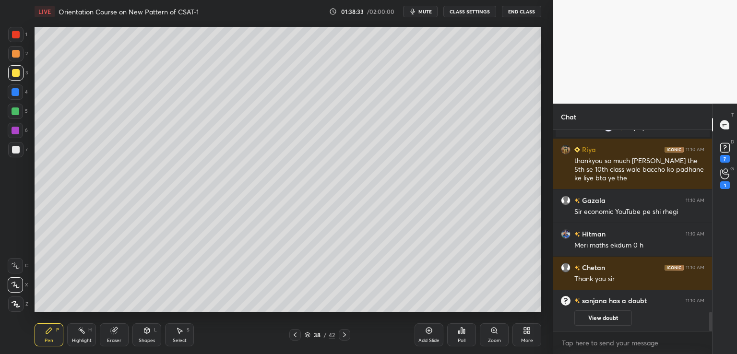
click at [428, 333] on div "Add Slide" at bounding box center [428, 334] width 29 height 23
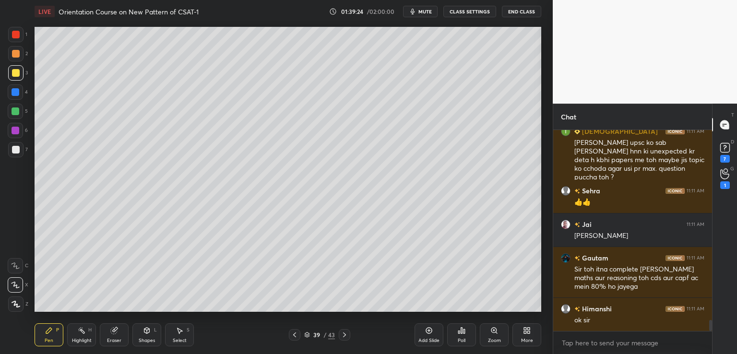
scroll to position [3520, 0]
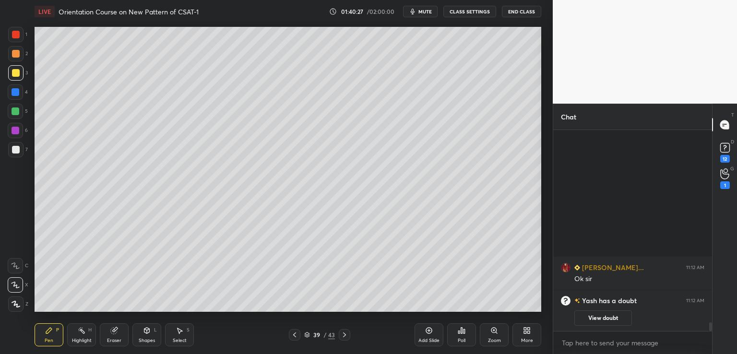
click at [432, 340] on div "Add Slide" at bounding box center [428, 340] width 21 height 5
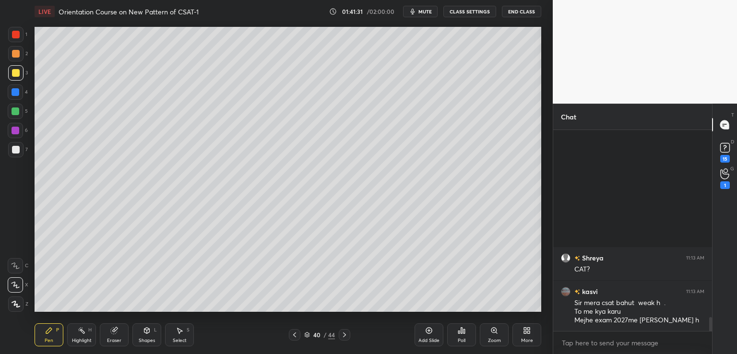
scroll to position [2600, 0]
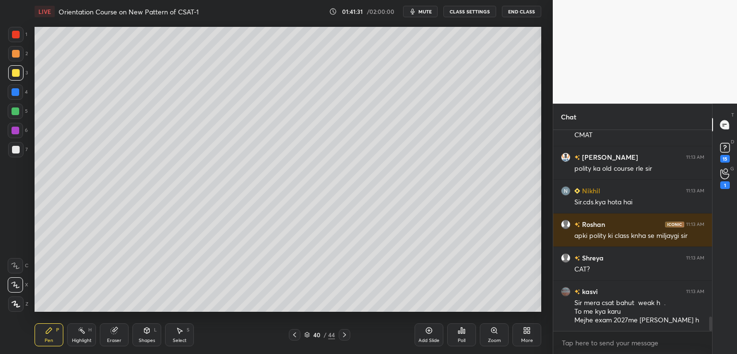
click at [432, 329] on div "Add Slide" at bounding box center [428, 334] width 29 height 23
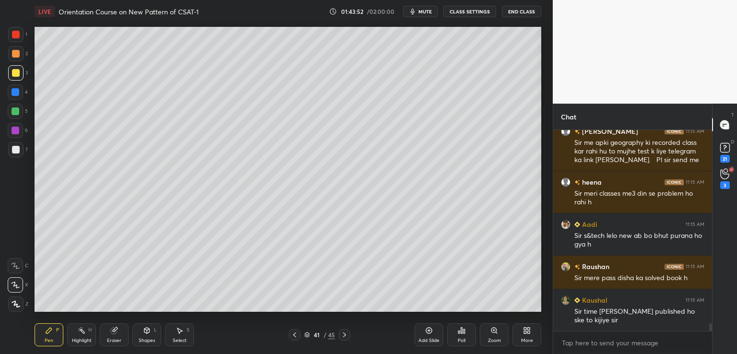
scroll to position [4936, 0]
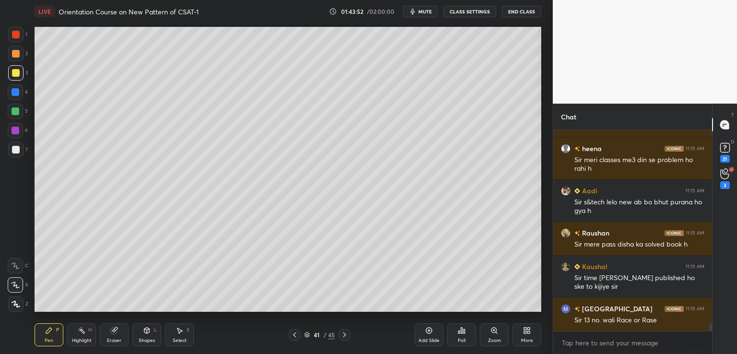
click at [726, 184] on div "3" at bounding box center [725, 185] width 10 height 8
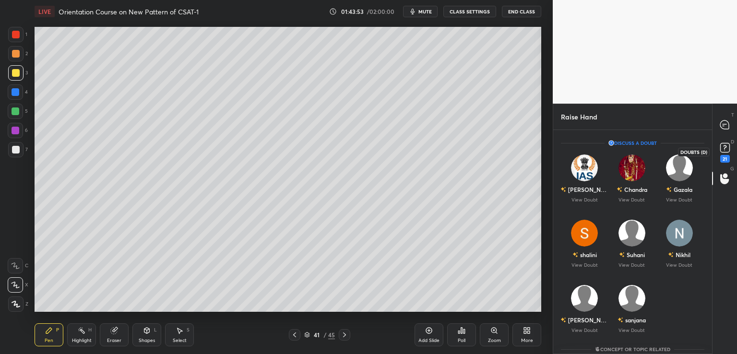
click at [726, 156] on div "21" at bounding box center [725, 159] width 10 height 8
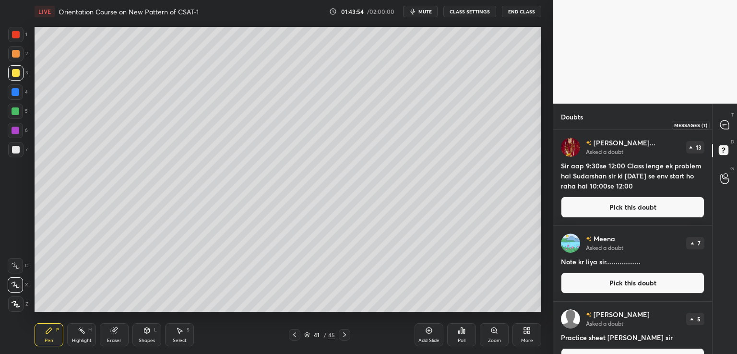
click at [723, 124] on icon at bounding box center [724, 124] width 4 height 0
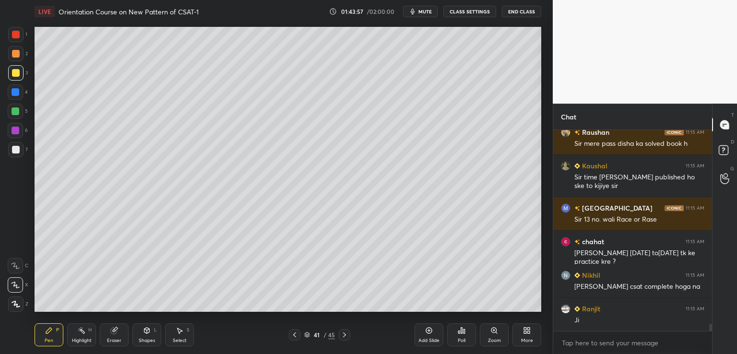
scroll to position [5322, 0]
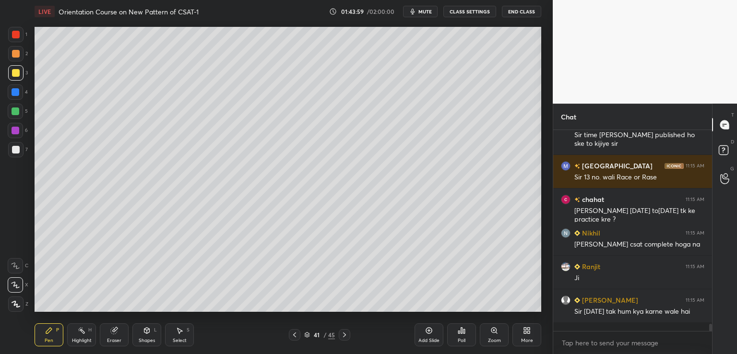
click at [424, 336] on div "Add Slide" at bounding box center [428, 334] width 29 height 23
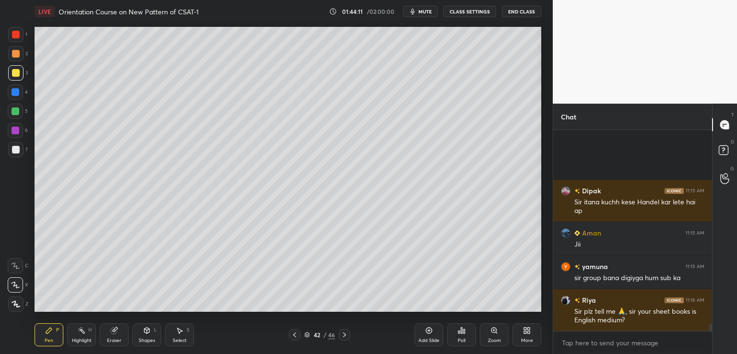
scroll to position [5390, 0]
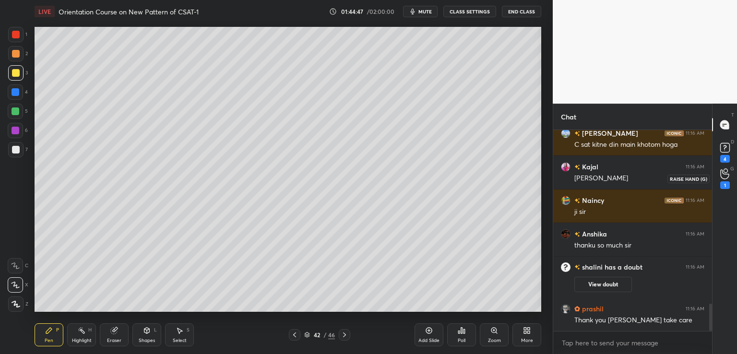
click at [727, 188] on div "1" at bounding box center [725, 185] width 10 height 8
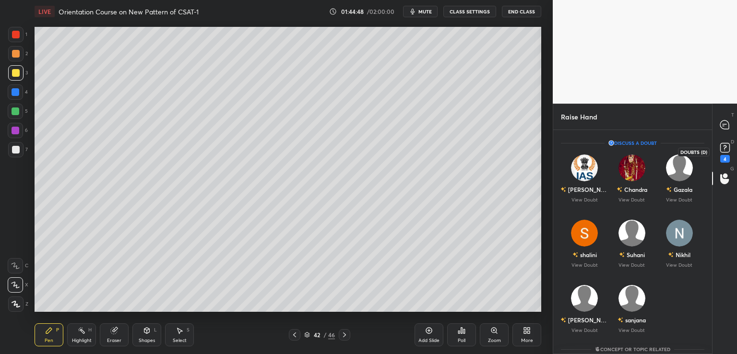
click at [725, 156] on div "4" at bounding box center [725, 159] width 10 height 8
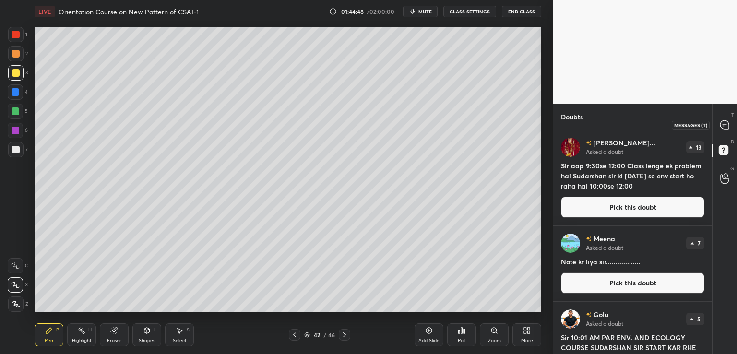
click at [722, 122] on icon at bounding box center [724, 125] width 10 height 10
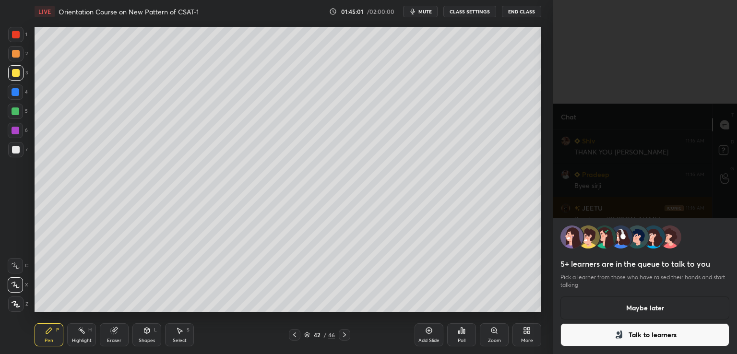
click at [639, 311] on button "Maybe later" at bounding box center [644, 307] width 169 height 23
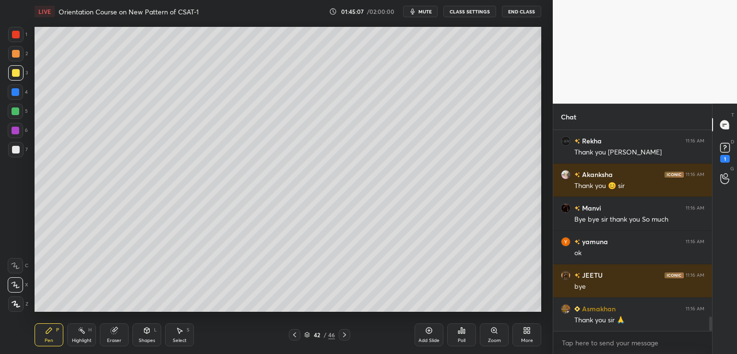
click at [518, 14] on button "End Class" at bounding box center [521, 12] width 39 height 12
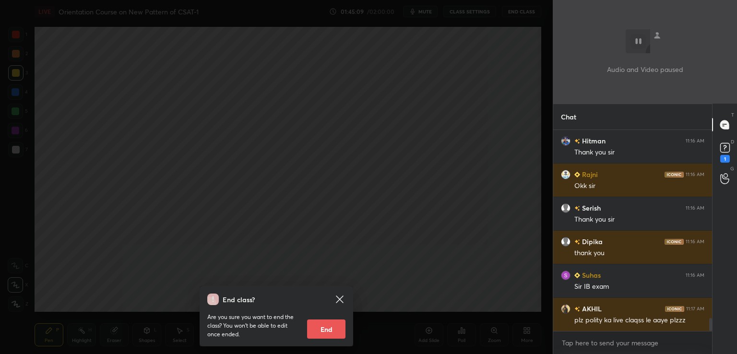
click at [319, 324] on button "End" at bounding box center [326, 328] width 38 height 19
type textarea "x"
